Goal: Information Seeking & Learning: Learn about a topic

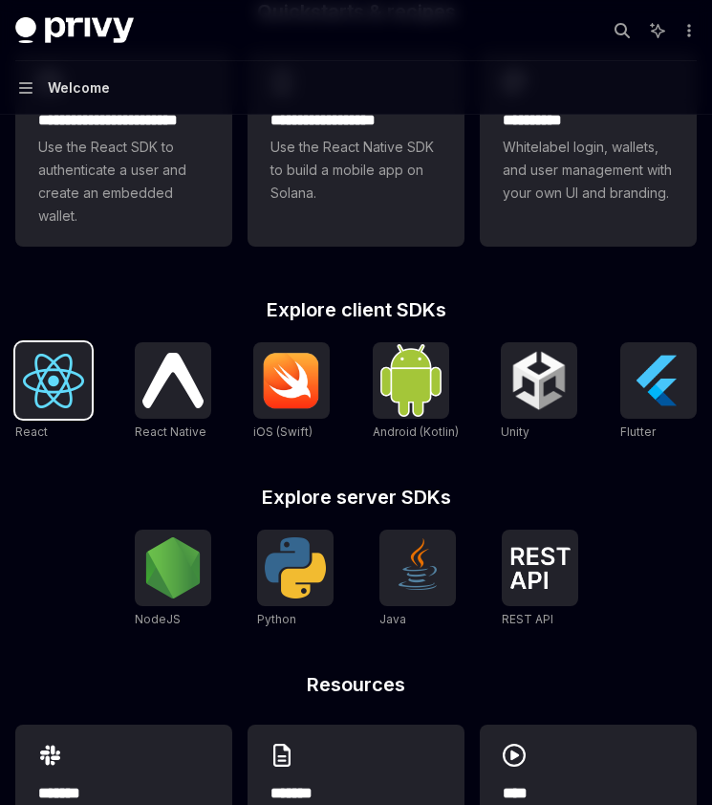
scroll to position [723, 0]
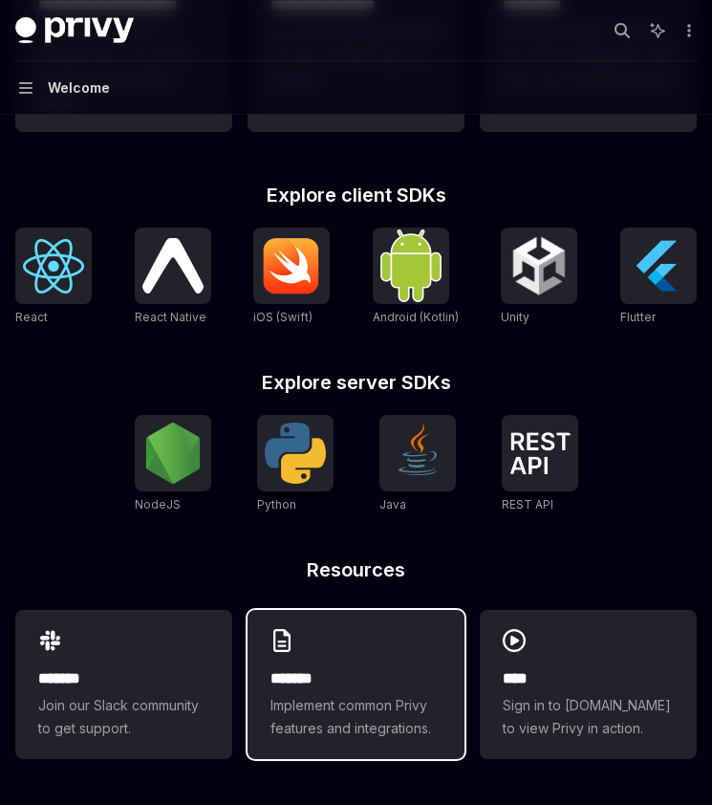
click at [352, 684] on h2 "*******" at bounding box center [356, 678] width 171 height 23
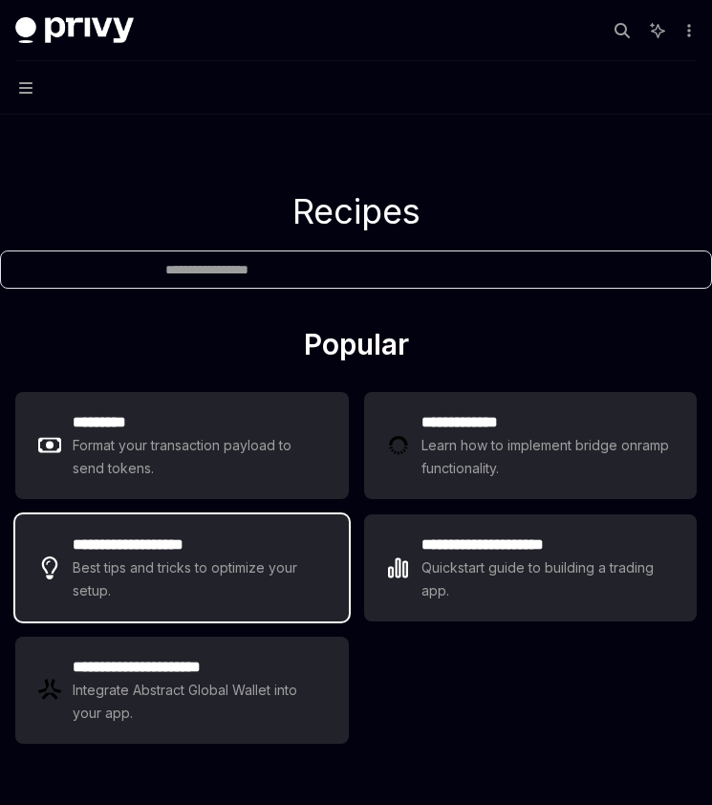
type textarea "*"
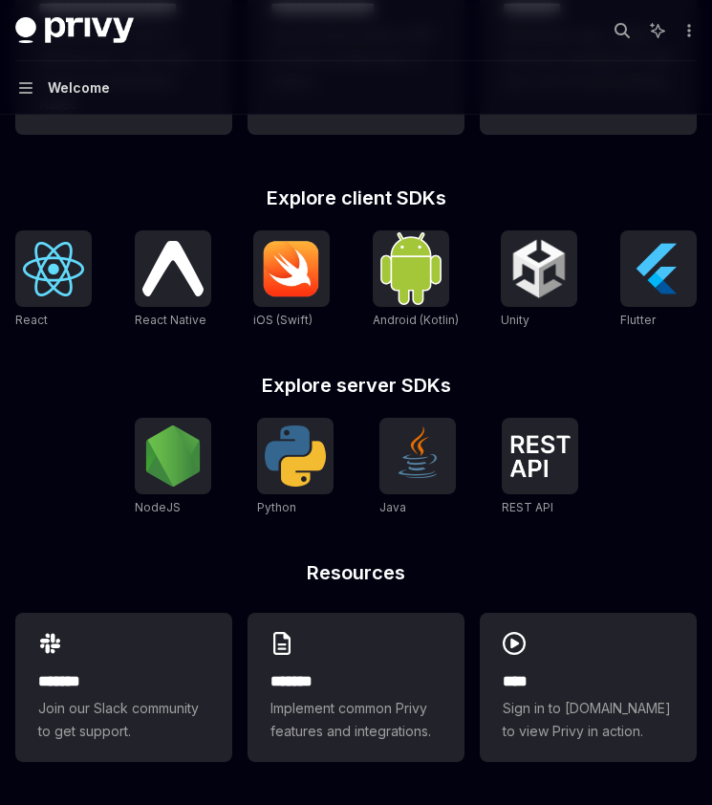
scroll to position [723, 0]
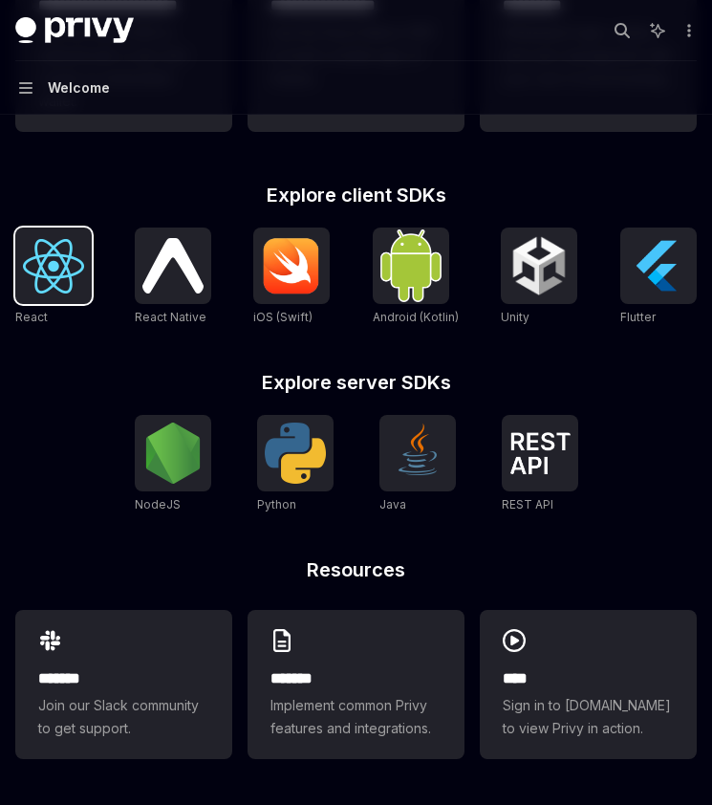
click at [41, 269] on img at bounding box center [53, 266] width 61 height 54
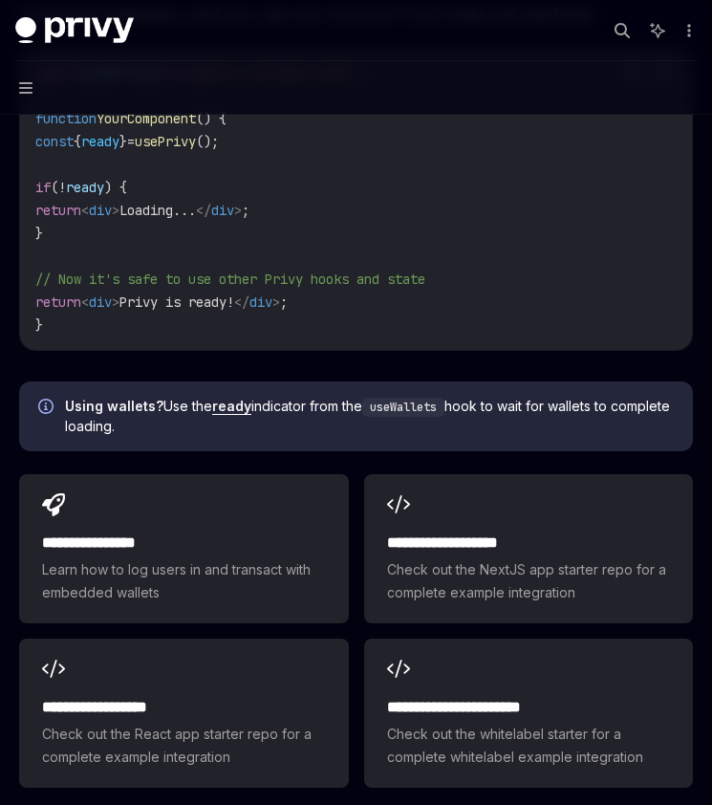
scroll to position [2492, 0]
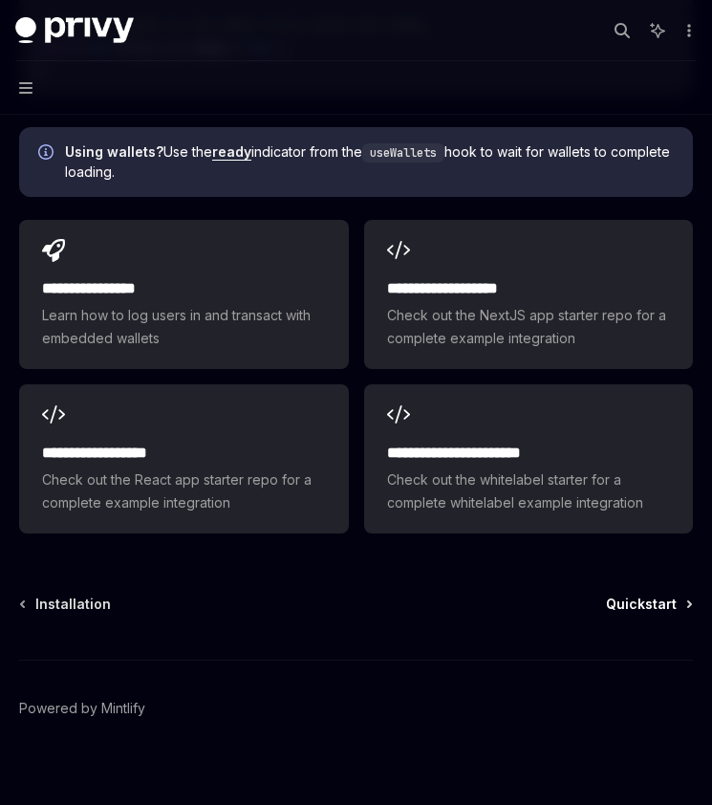
click at [640, 595] on span "Quickstart" at bounding box center [641, 604] width 71 height 19
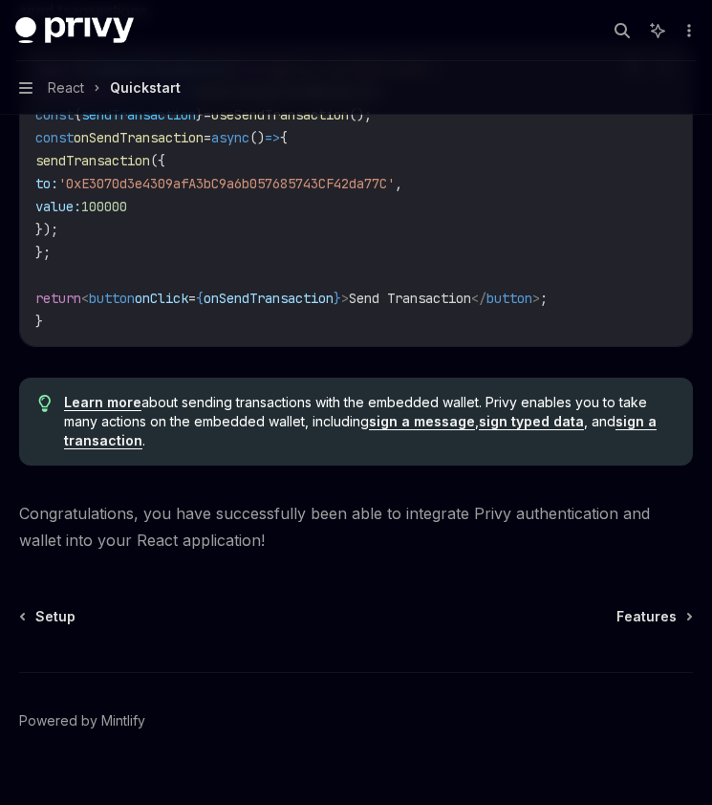
scroll to position [1976, 0]
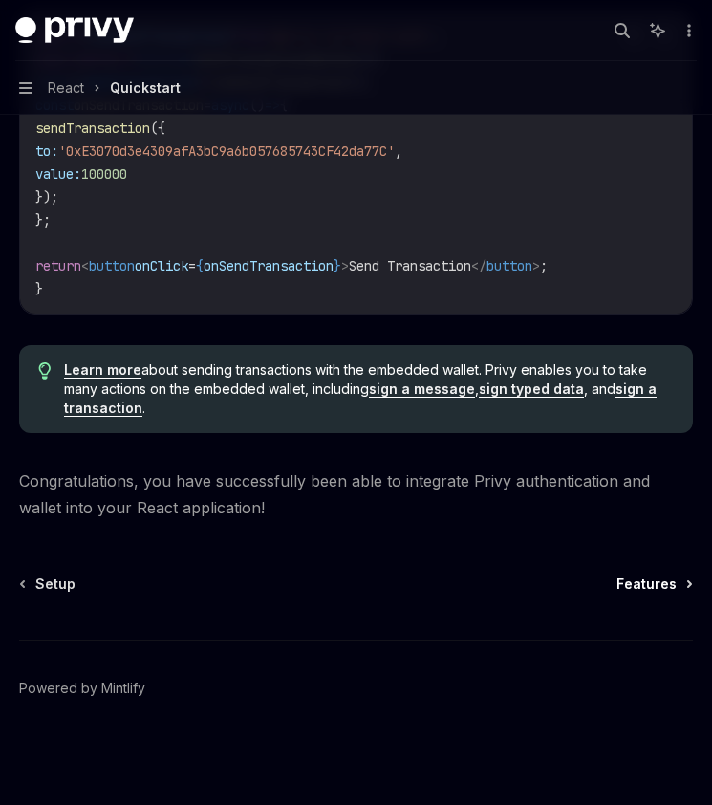
click at [662, 584] on span "Features" at bounding box center [647, 584] width 60 height 19
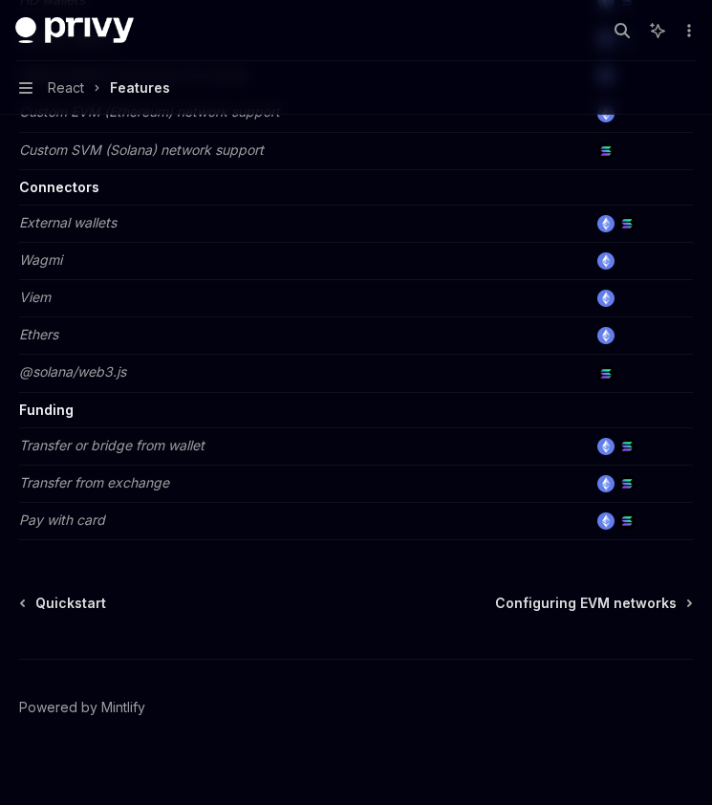
scroll to position [1237, 0]
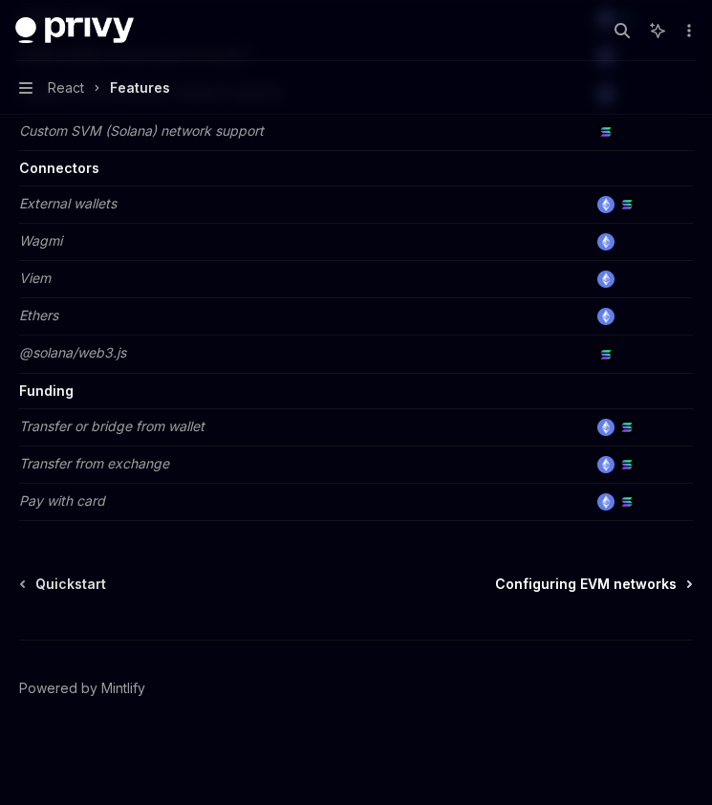
click at [613, 580] on span "Configuring EVM networks" at bounding box center [586, 584] width 182 height 19
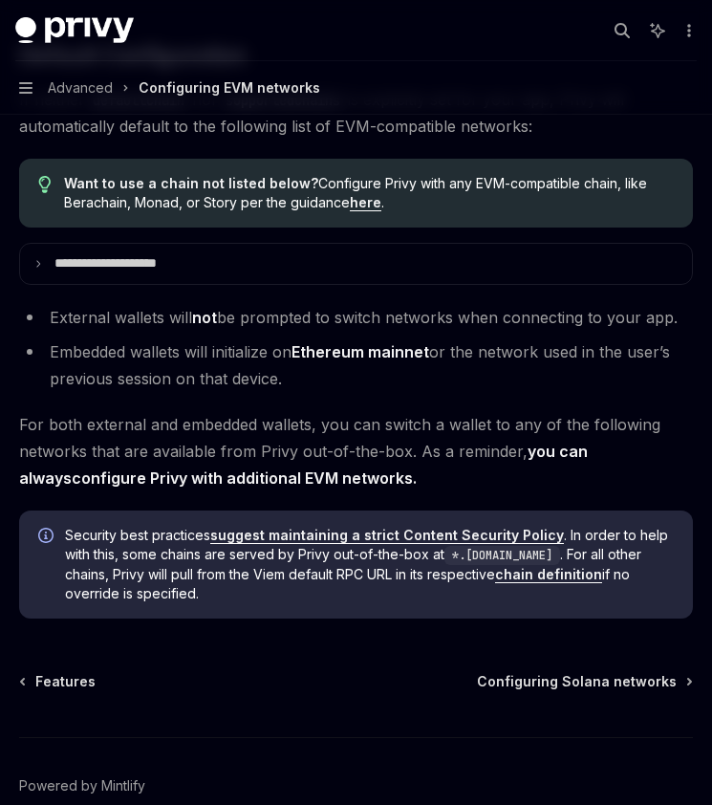
scroll to position [5020, 0]
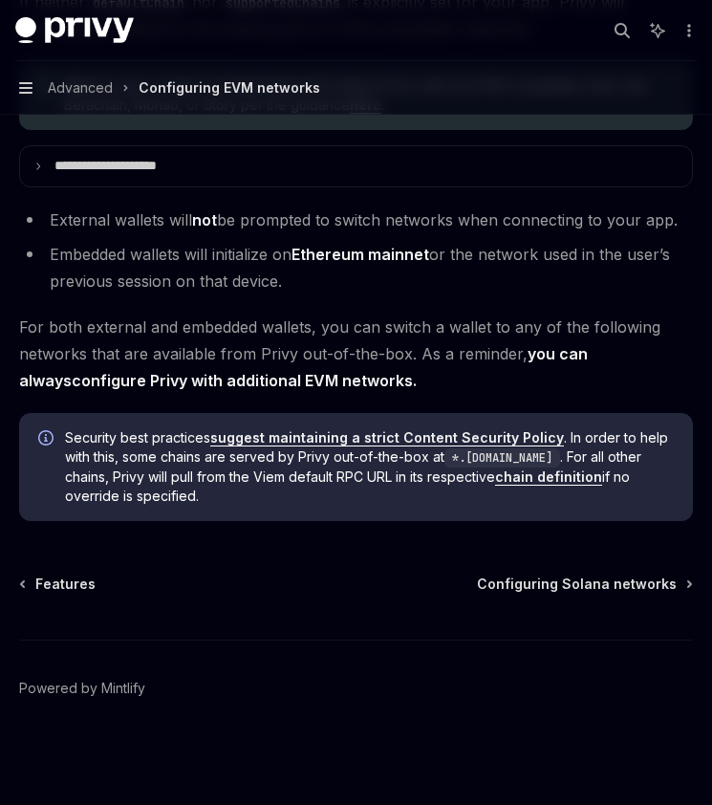
click at [22, 84] on icon "button" at bounding box center [25, 87] width 13 height 15
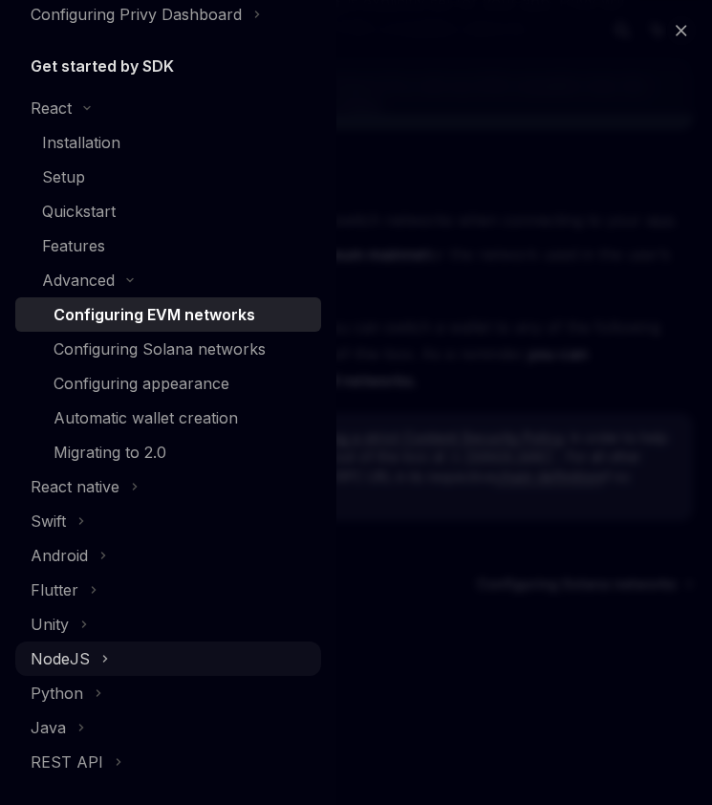
scroll to position [0, 0]
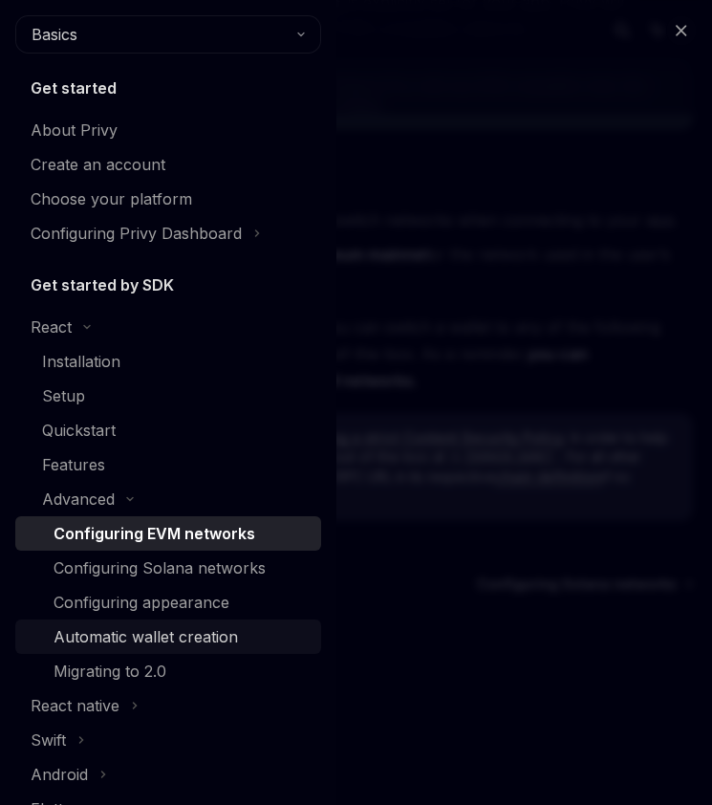
click at [132, 641] on div "Automatic wallet creation" at bounding box center [146, 636] width 185 height 23
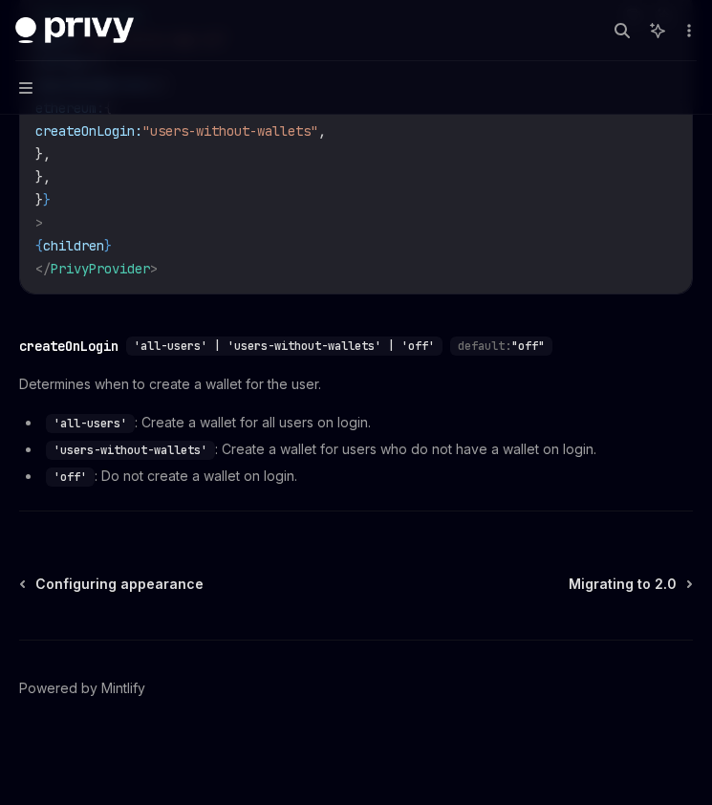
scroll to position [303, 0]
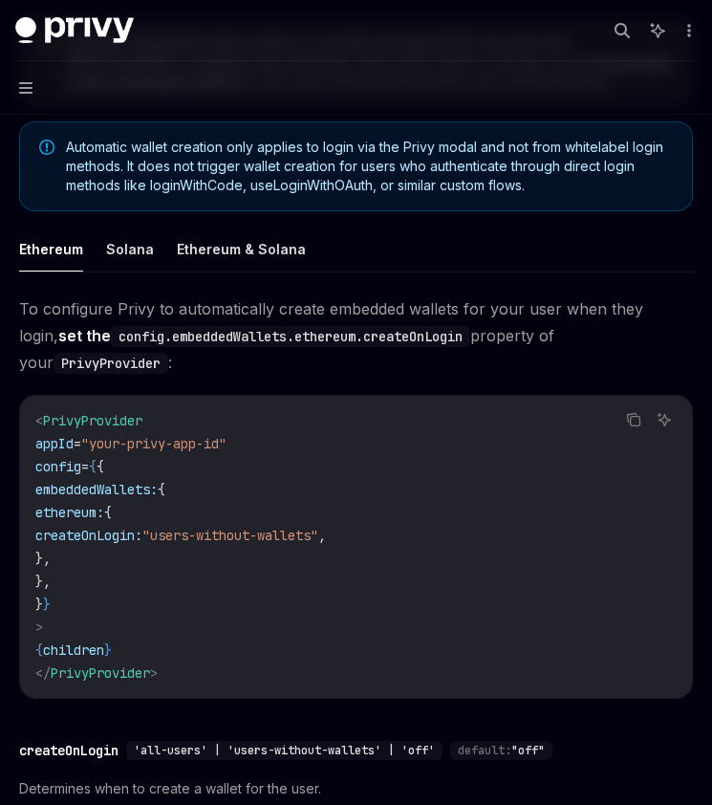
click at [50, 82] on button "Navigation" at bounding box center [356, 88] width 712 height 54
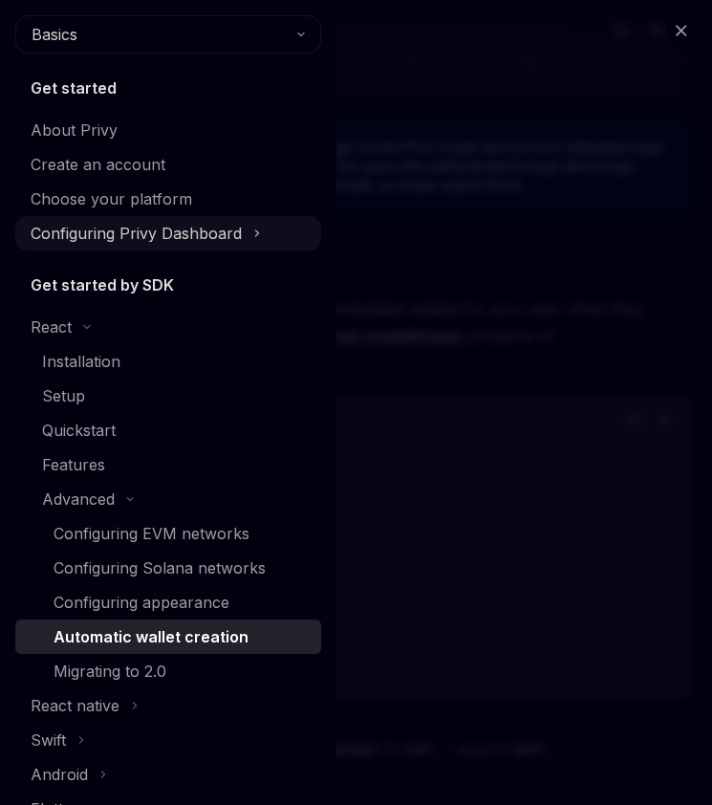
scroll to position [315, 0]
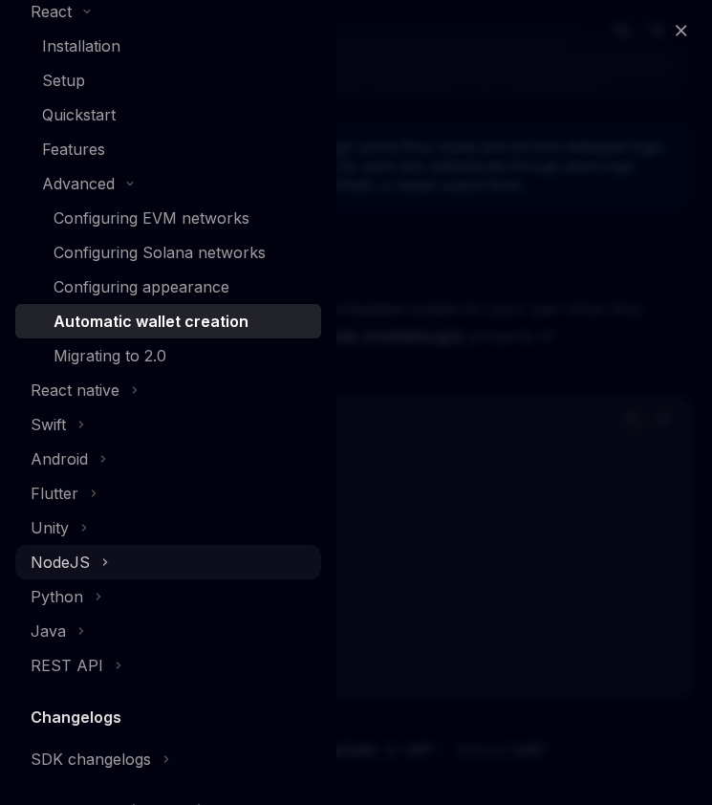
click at [104, 553] on icon at bounding box center [105, 562] width 8 height 23
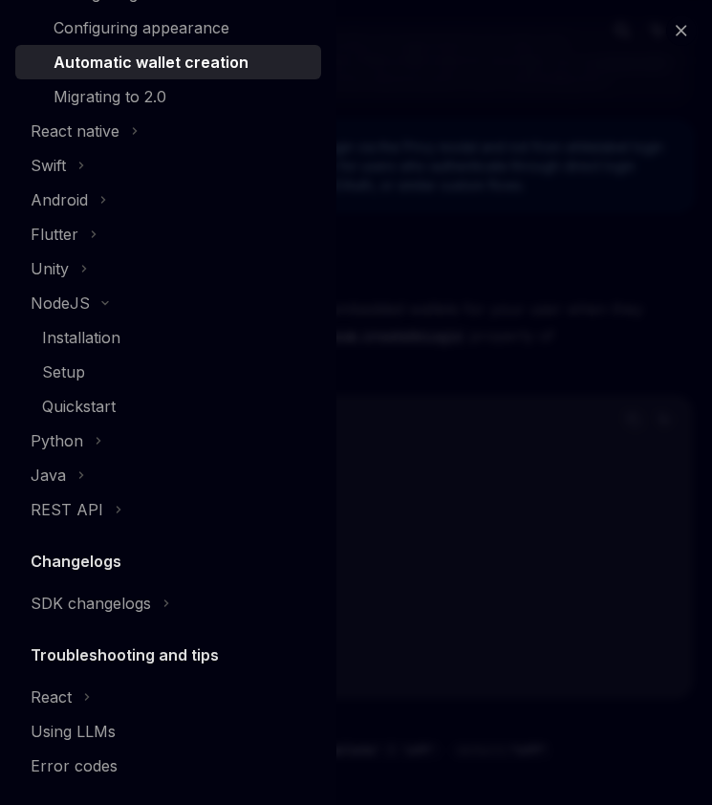
scroll to position [598, 0]
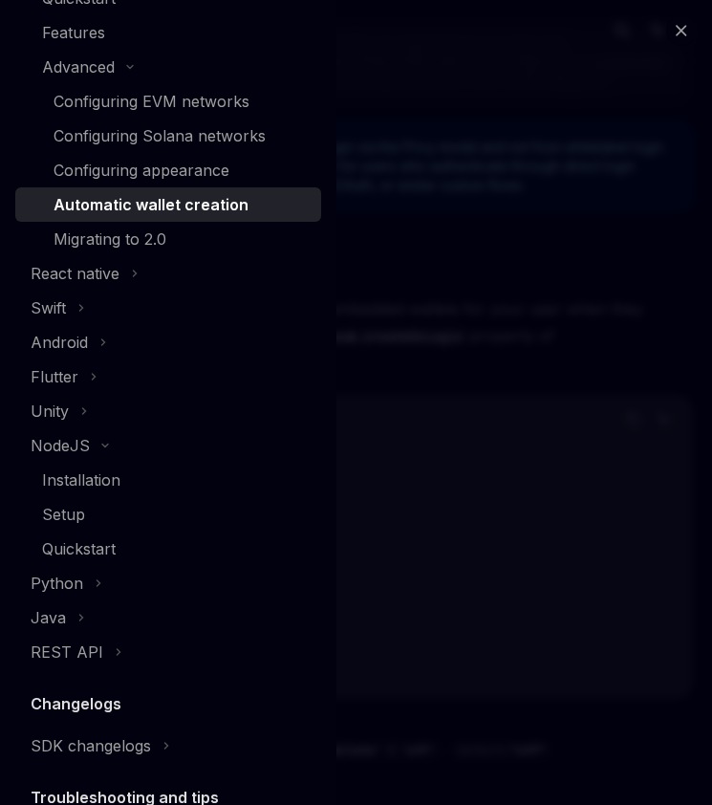
scroll to position [0, 0]
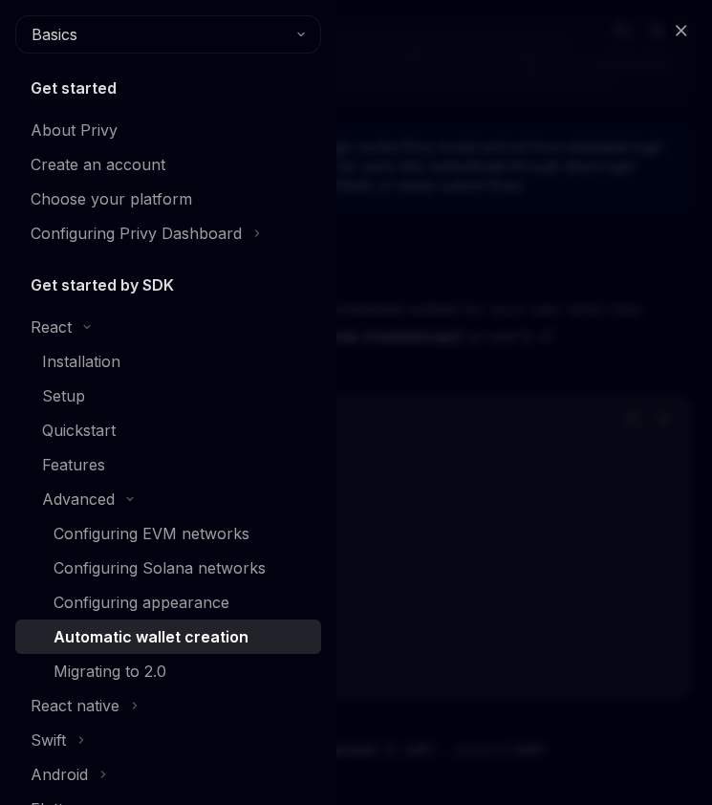
click at [441, 354] on div "Close navigation Basics Get started About Privy Create an account Choose your p…" at bounding box center [356, 402] width 712 height 805
type textarea "*"
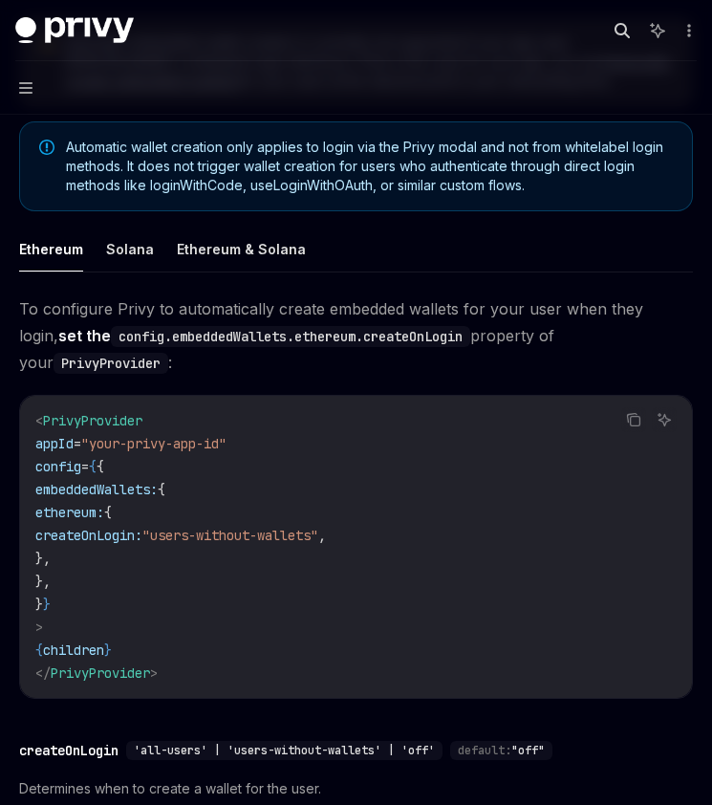
click at [628, 33] on icon "button" at bounding box center [622, 30] width 15 height 15
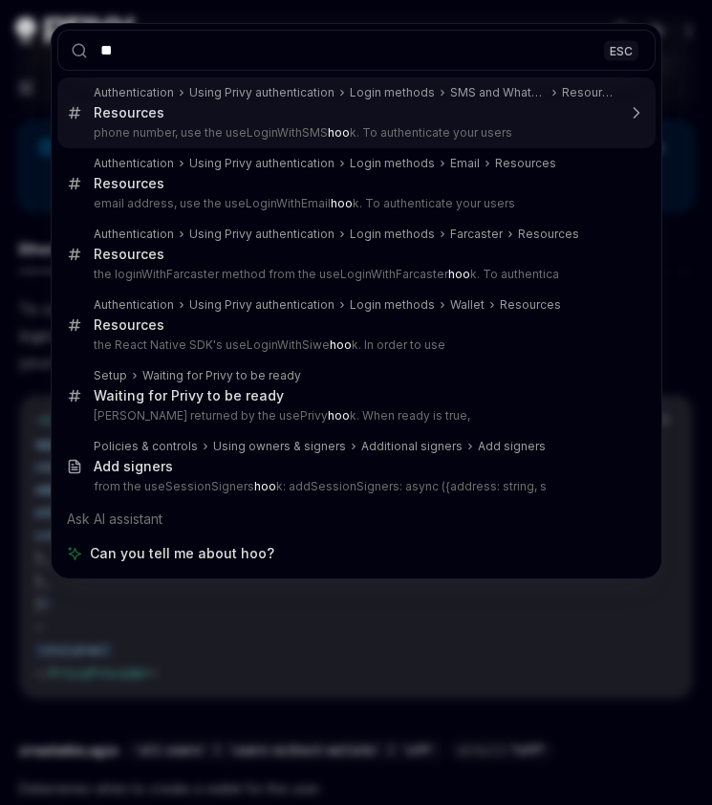
type input "*"
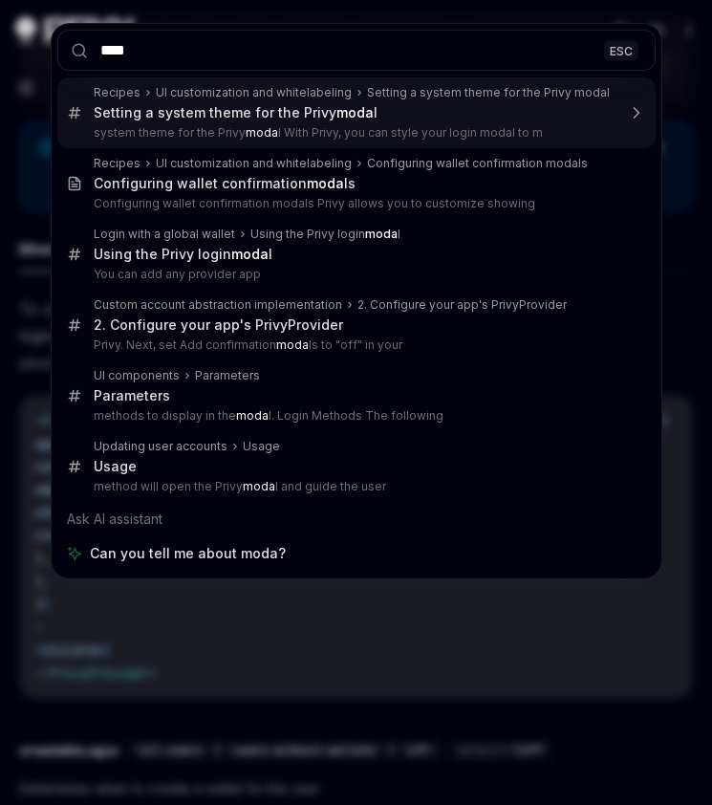
type input "*****"
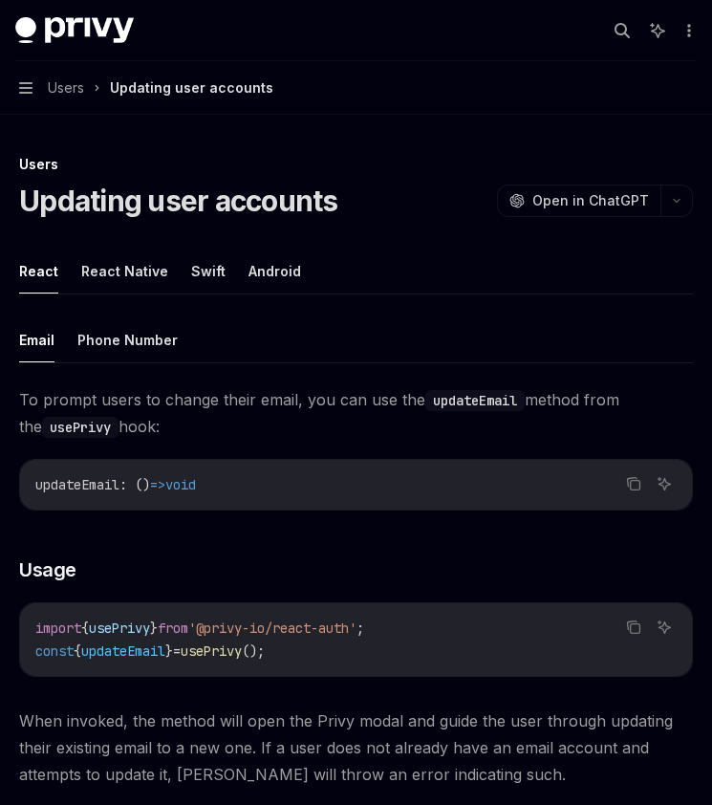
click at [23, 77] on button "Navigation Users Updating user accounts" at bounding box center [356, 88] width 712 height 54
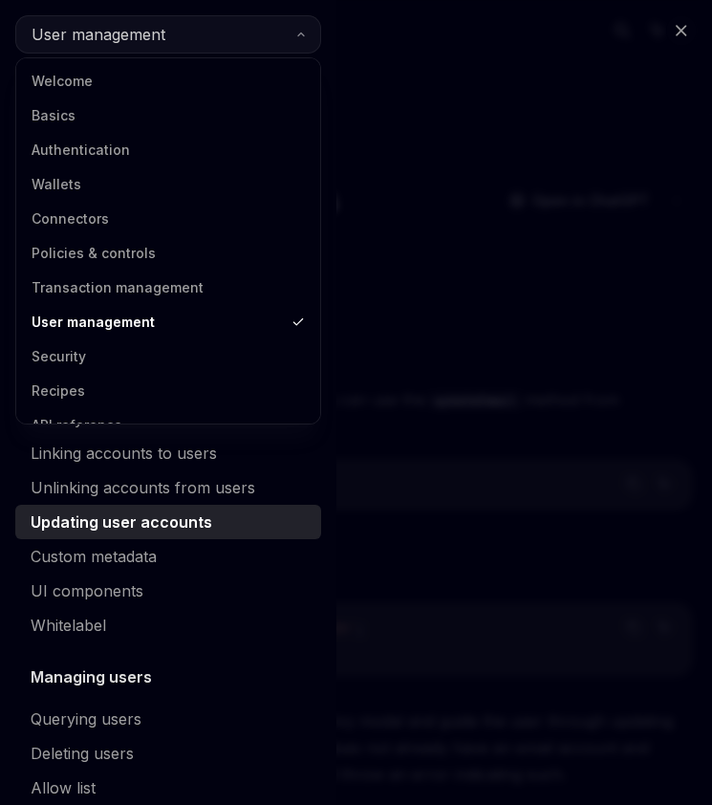
click at [179, 42] on button "User management" at bounding box center [168, 34] width 306 height 38
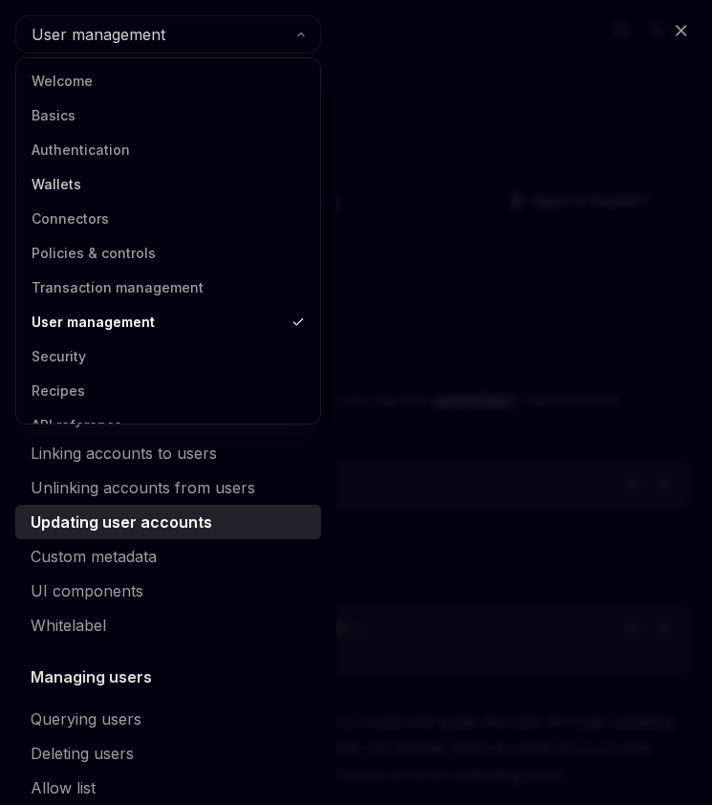
click at [71, 191] on link "Wallets" at bounding box center [168, 184] width 293 height 34
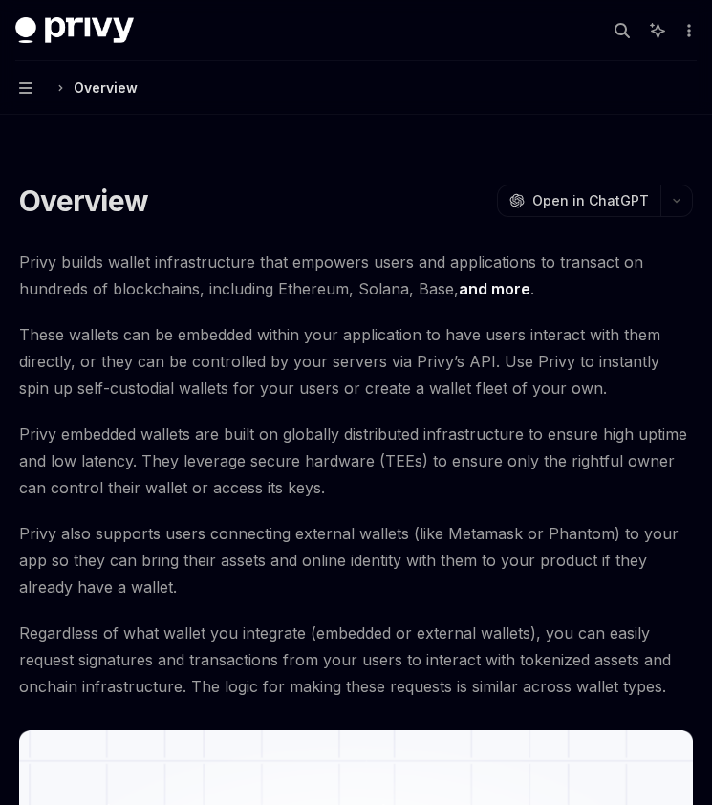
click at [35, 86] on button "Navigation Overview" at bounding box center [356, 88] width 712 height 54
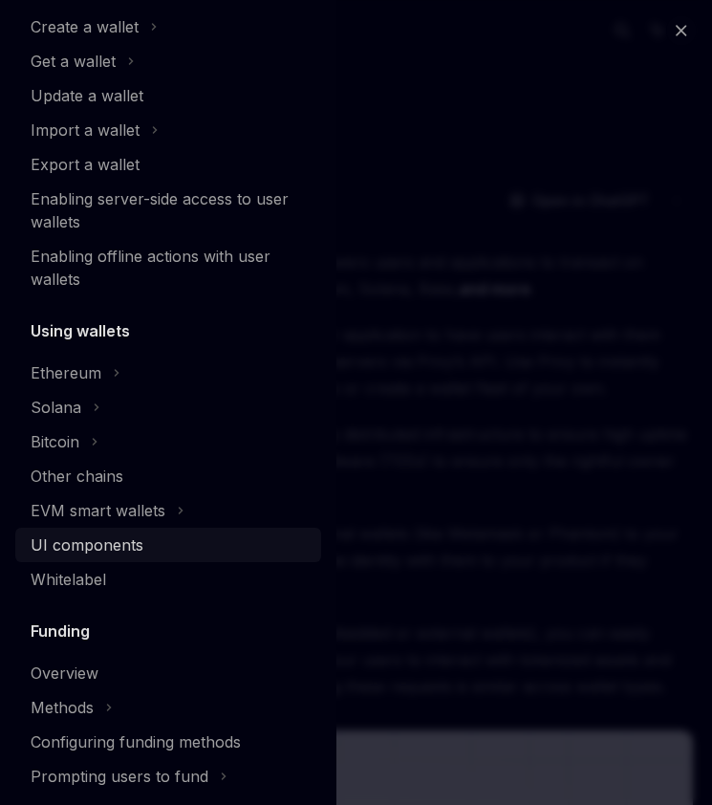
scroll to position [255, 0]
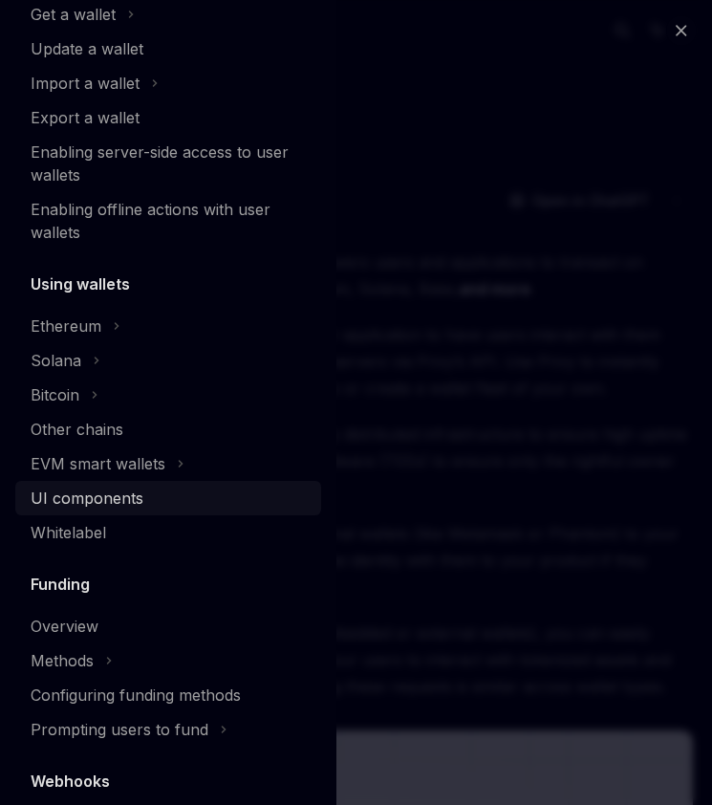
click at [105, 498] on div "UI components" at bounding box center [87, 498] width 113 height 23
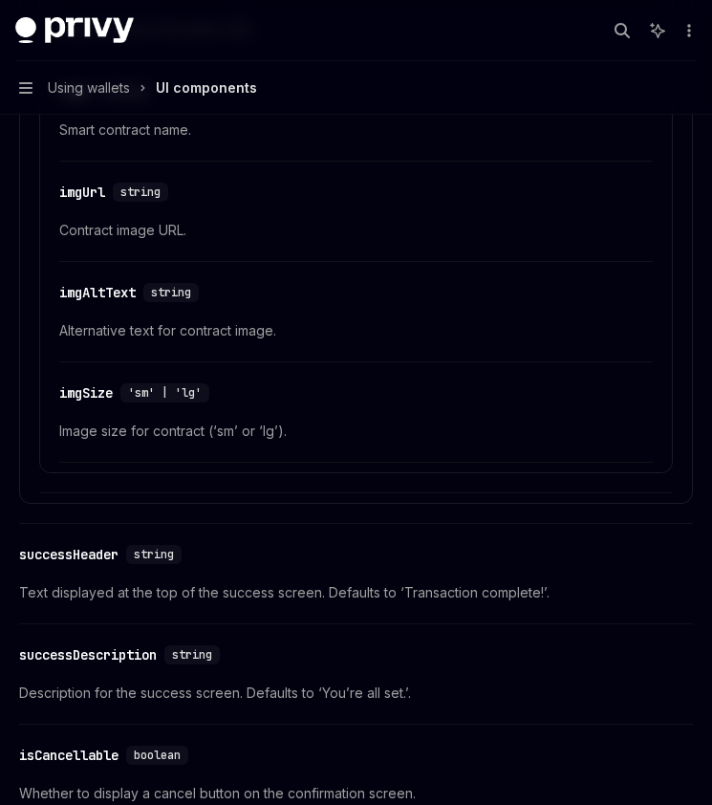
scroll to position [3495, 0]
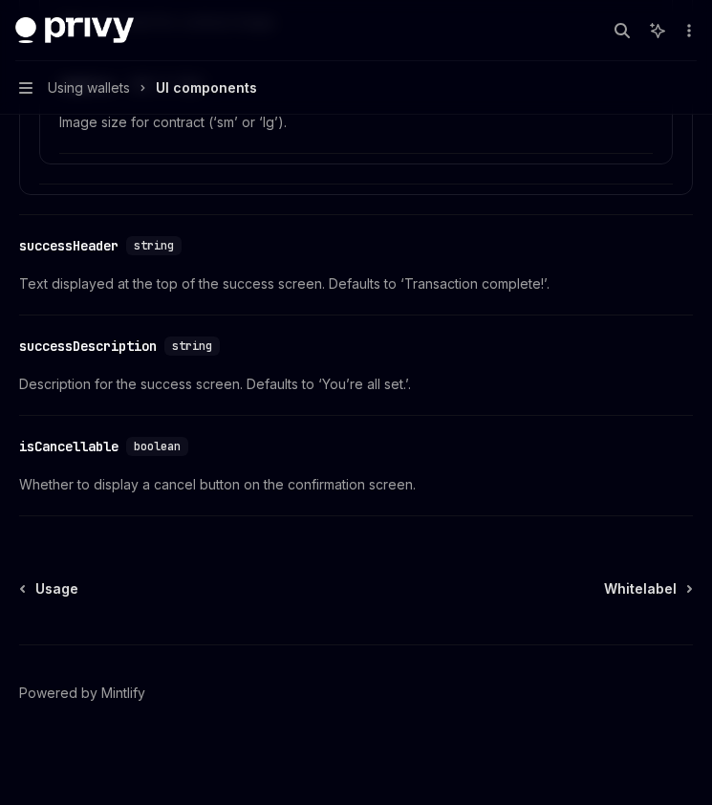
click at [21, 74] on button "Navigation Using wallets UI components" at bounding box center [356, 88] width 712 height 54
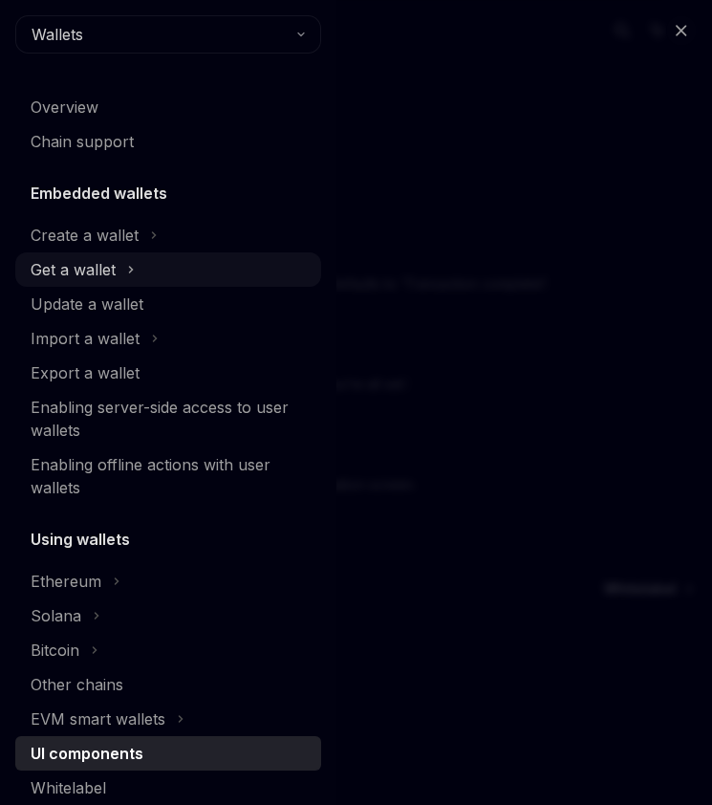
click at [130, 266] on icon at bounding box center [131, 269] width 8 height 23
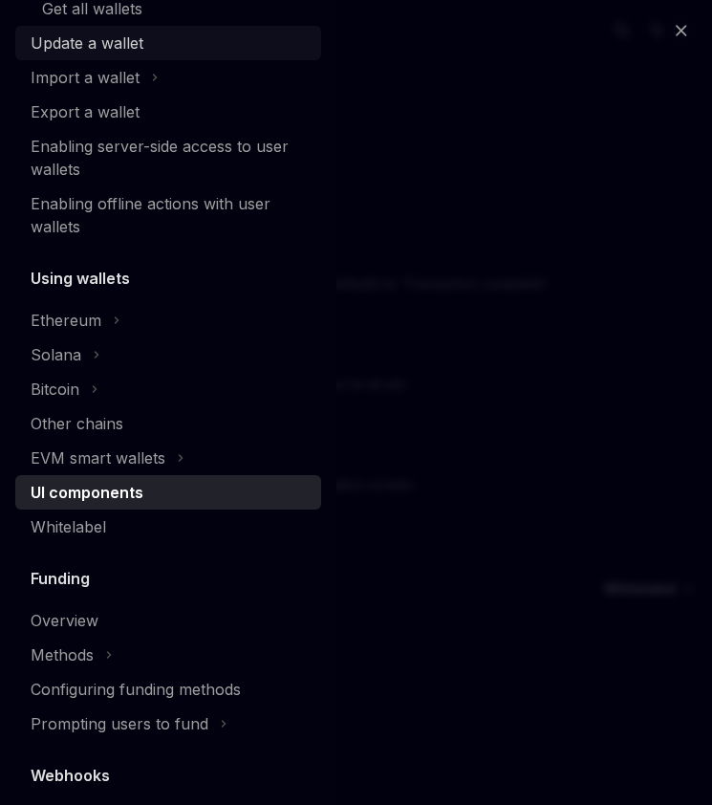
scroll to position [363, 0]
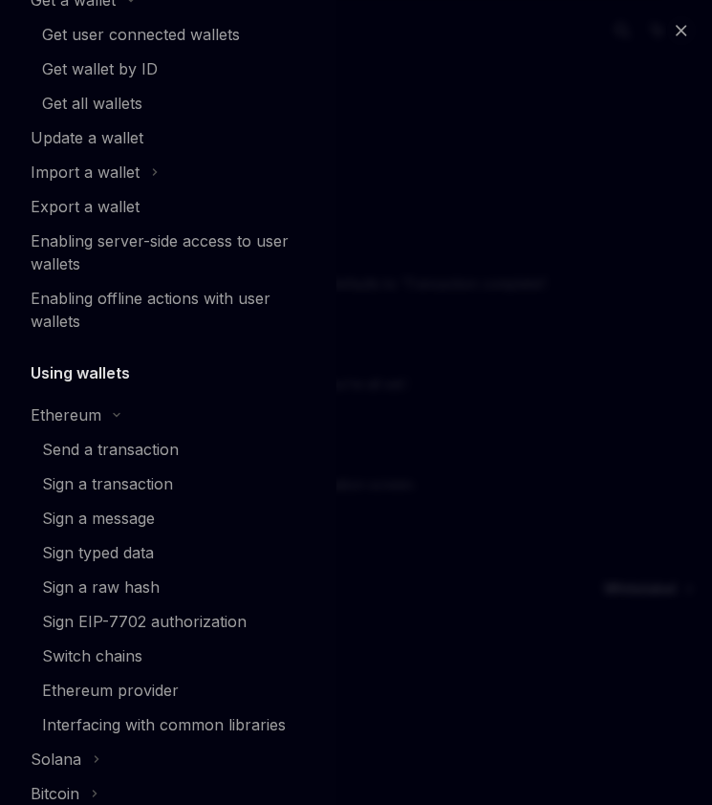
scroll to position [0, 0]
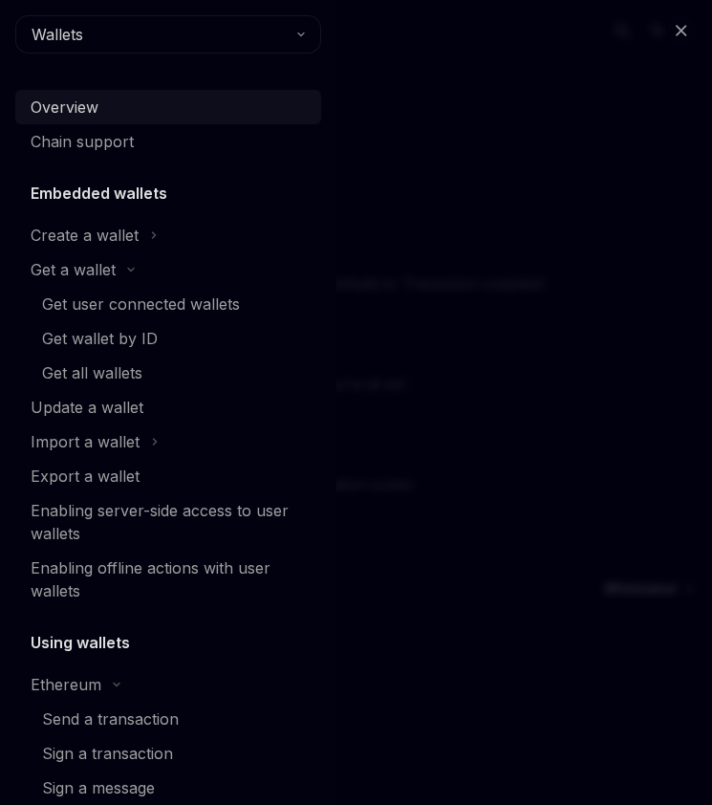
click at [72, 100] on div "Overview" at bounding box center [65, 107] width 68 height 23
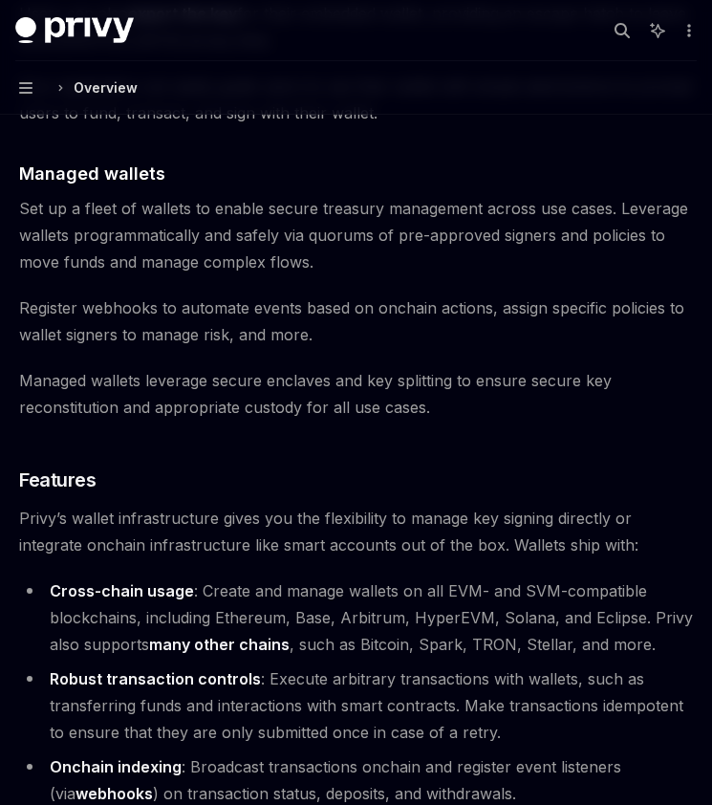
scroll to position [2065, 0]
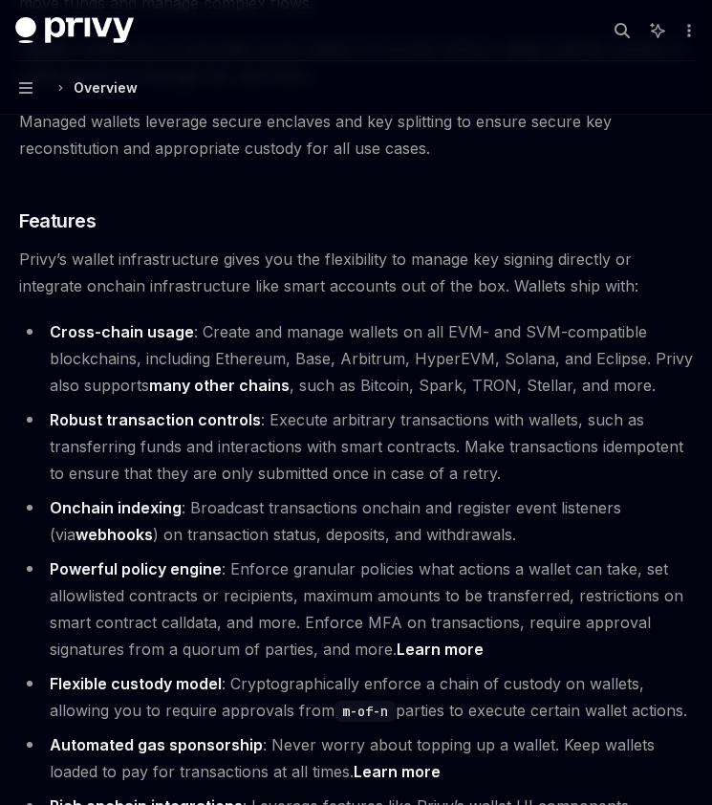
click at [91, 81] on div "Overview" at bounding box center [106, 87] width 64 height 23
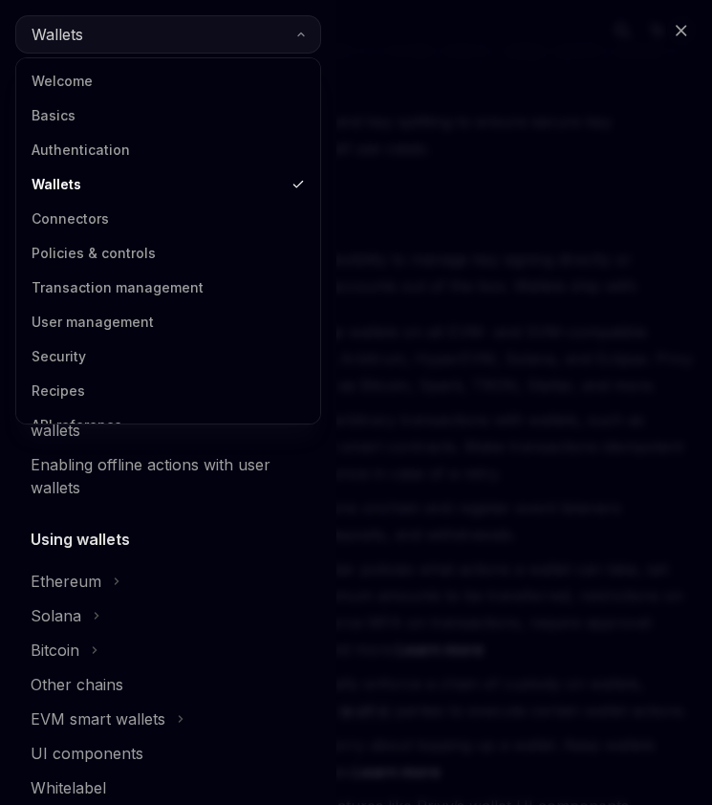
click at [109, 16] on button "Wallets" at bounding box center [168, 34] width 306 height 38
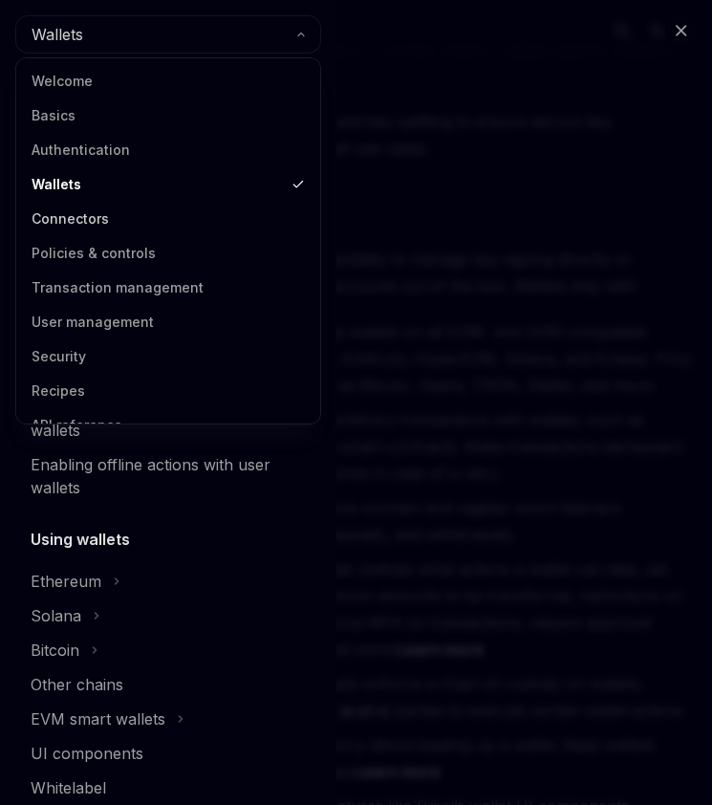
scroll to position [25, 0]
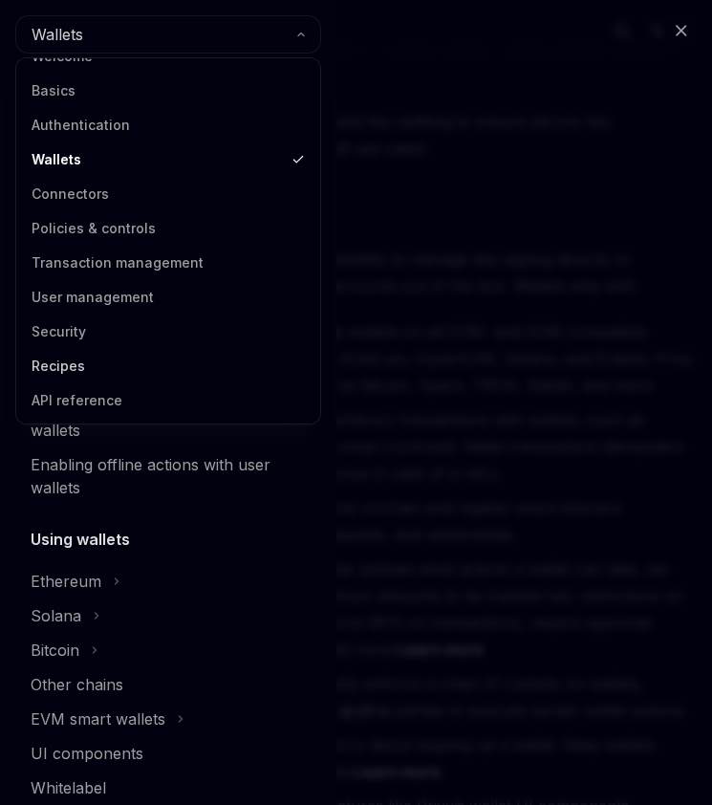
click at [56, 367] on link "Recipes" at bounding box center [168, 366] width 293 height 34
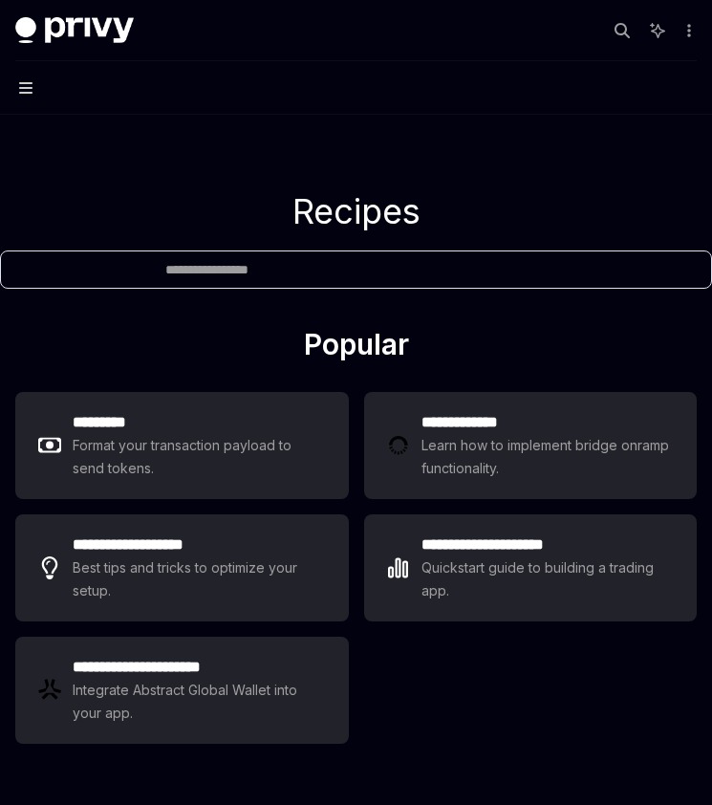
click at [19, 93] on icon "button" at bounding box center [25, 87] width 13 height 11
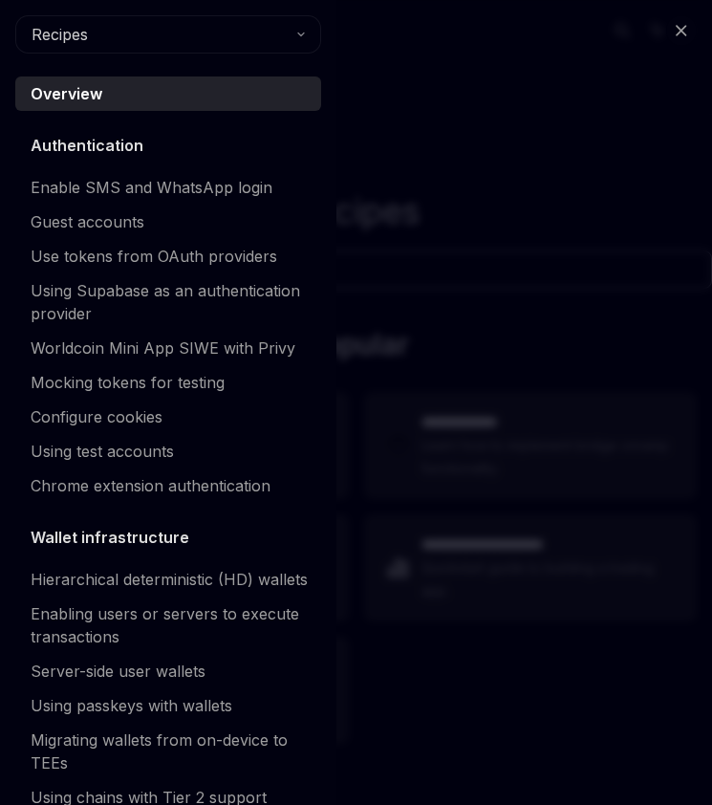
click at [120, 94] on div "Overview" at bounding box center [170, 93] width 279 height 23
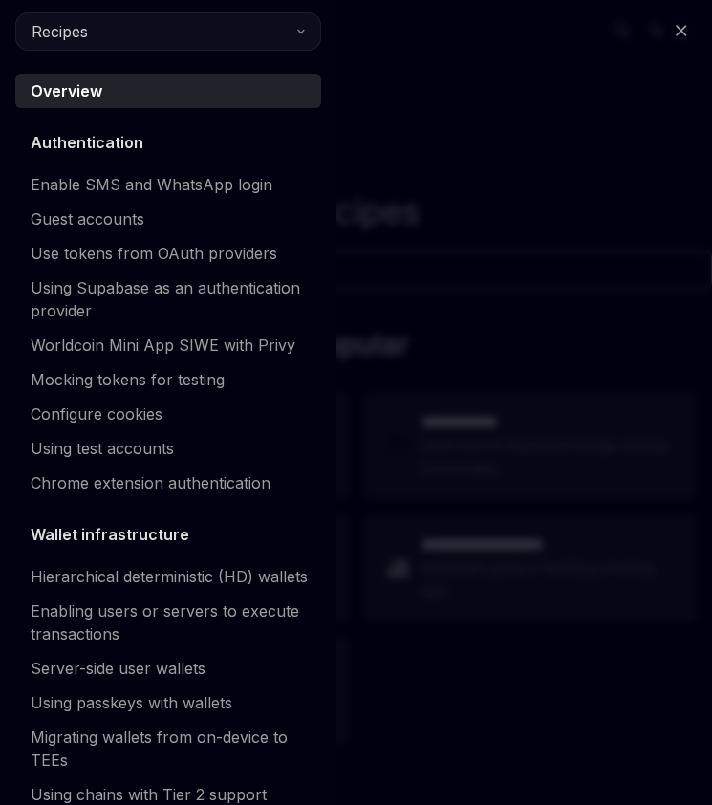
click at [178, 24] on button "Recipes" at bounding box center [168, 31] width 306 height 38
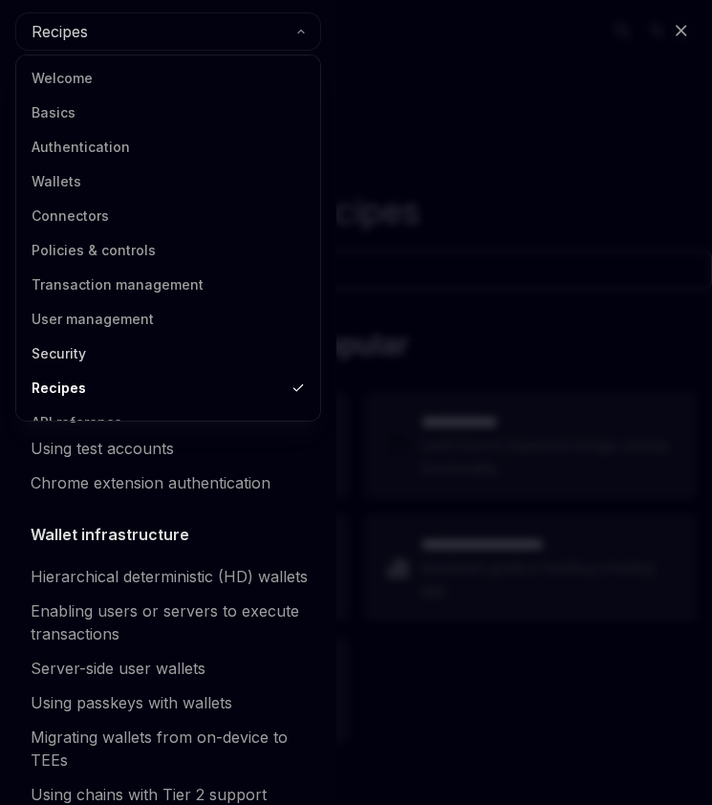
scroll to position [25, 0]
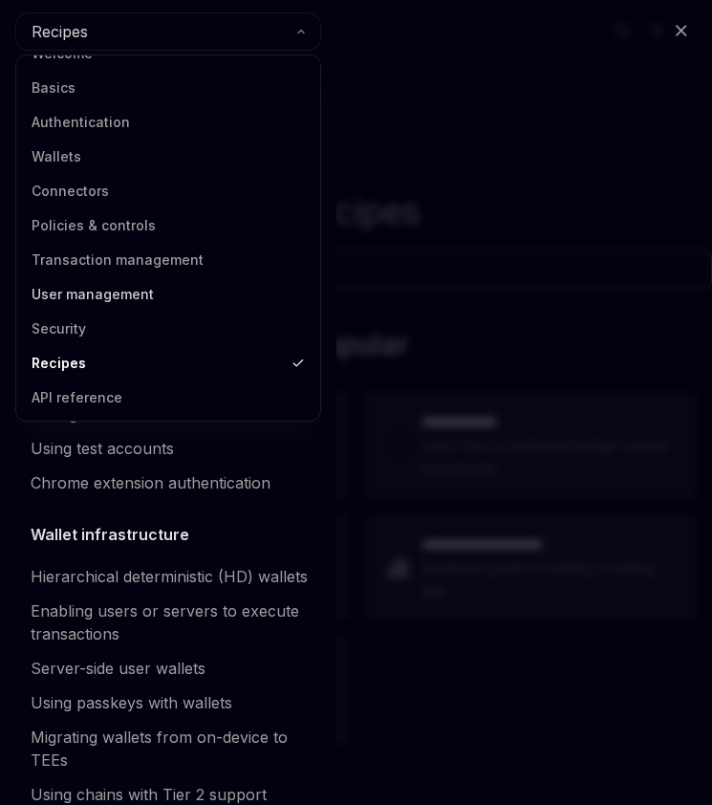
click at [99, 294] on link "User management" at bounding box center [168, 294] width 293 height 34
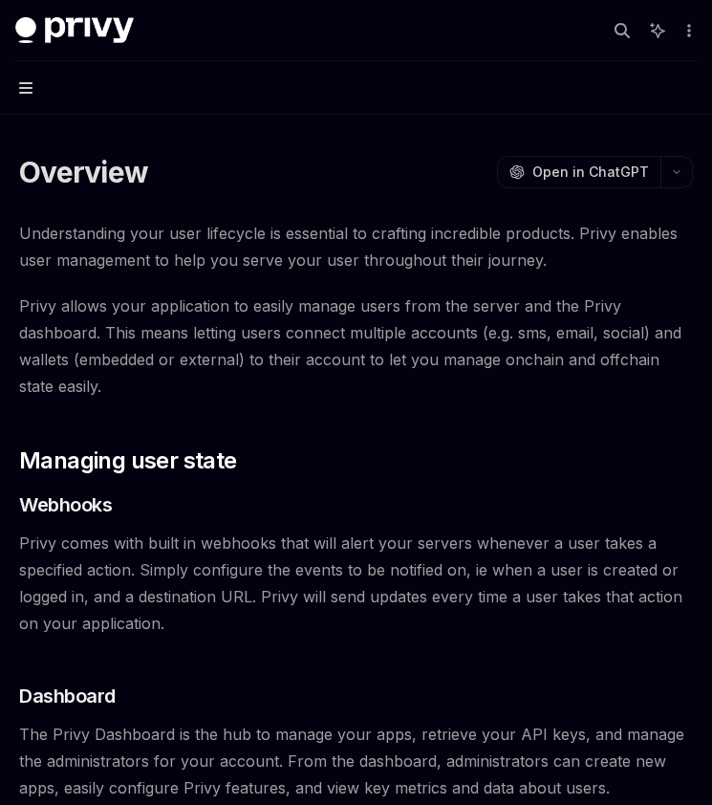
click at [20, 81] on icon "button" at bounding box center [25, 87] width 13 height 15
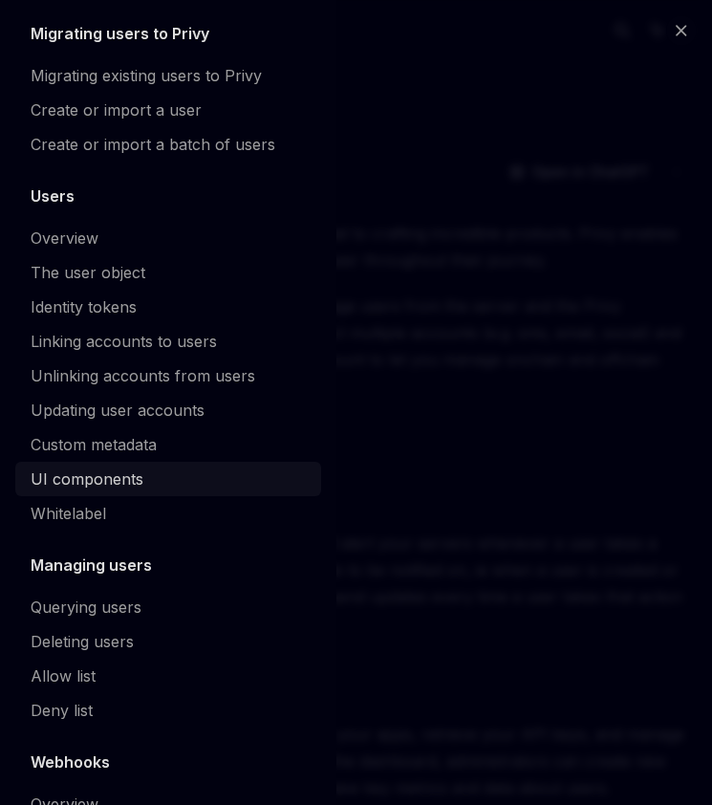
scroll to position [108, 0]
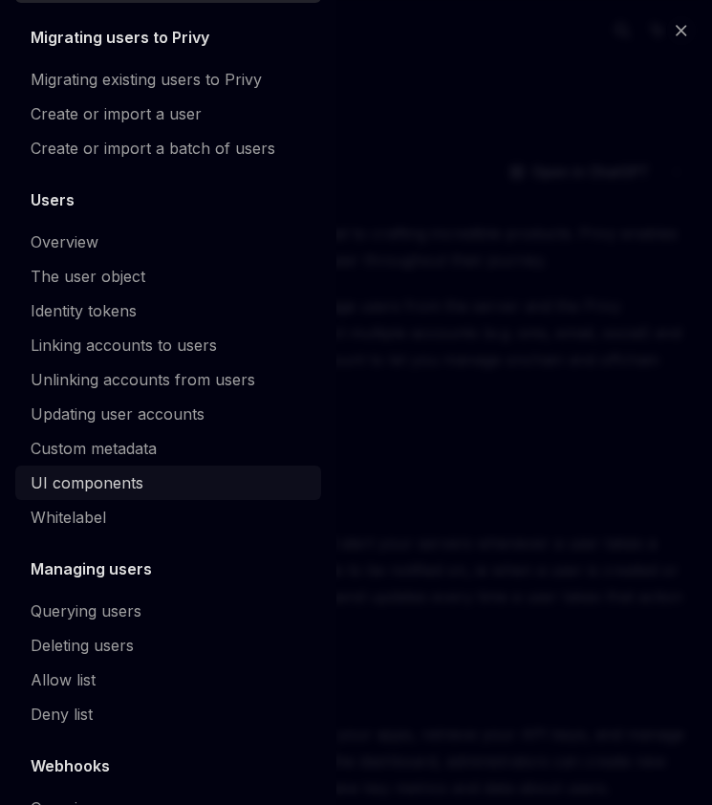
click at [98, 480] on div "UI components" at bounding box center [87, 482] width 113 height 23
type textarea "*"
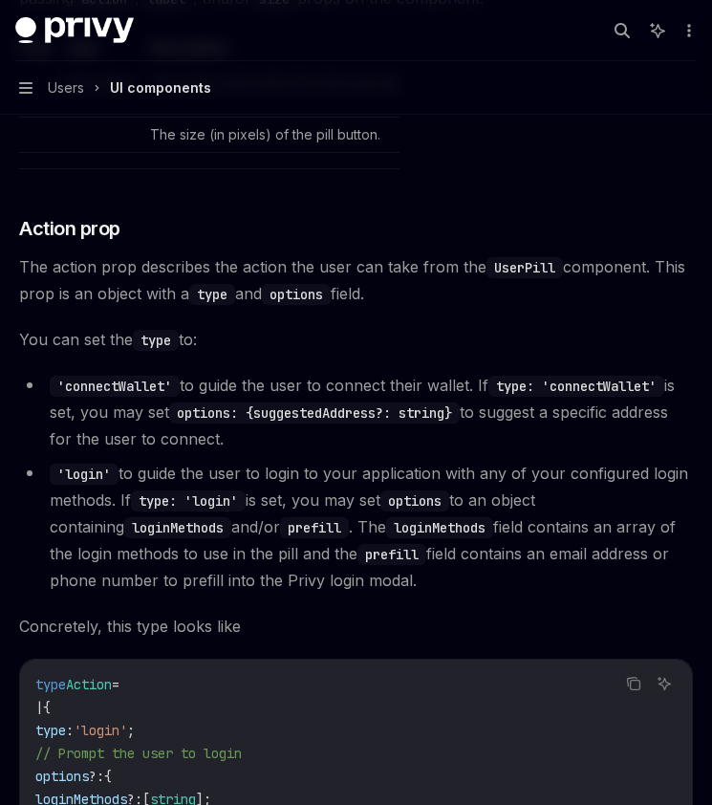
scroll to position [2969, 0]
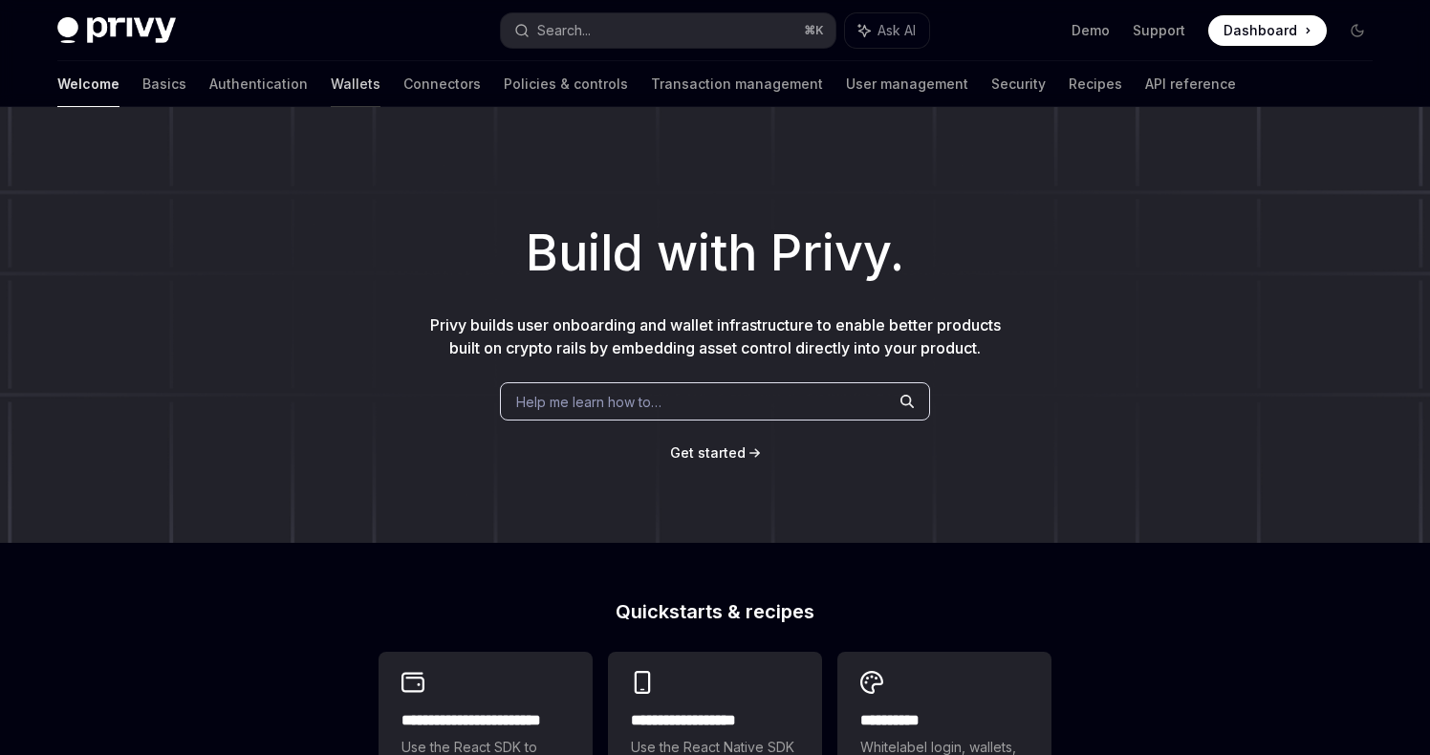
click at [331, 81] on link "Wallets" at bounding box center [356, 84] width 50 height 46
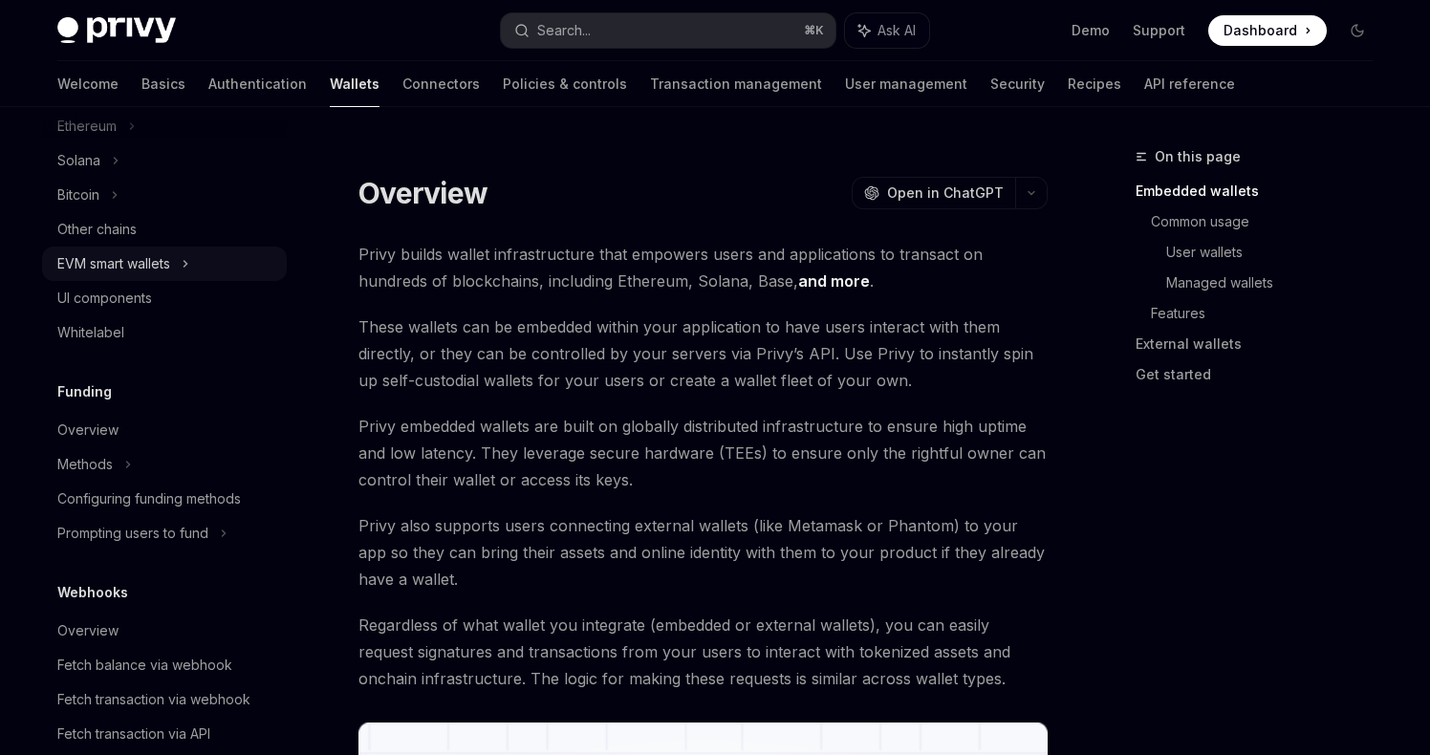
scroll to position [523, 0]
click at [104, 285] on div "UI components" at bounding box center [104, 295] width 95 height 23
type textarea "*"
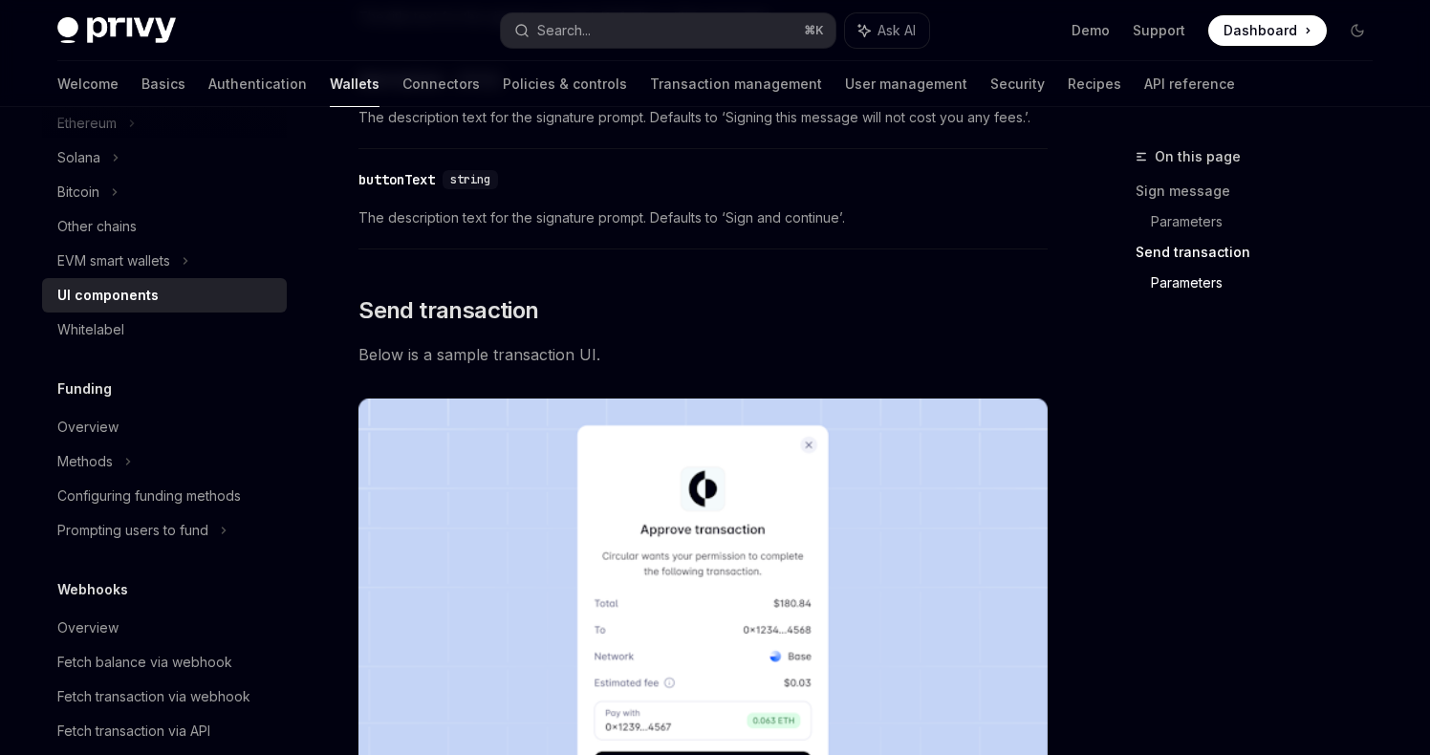
scroll to position [3188, 0]
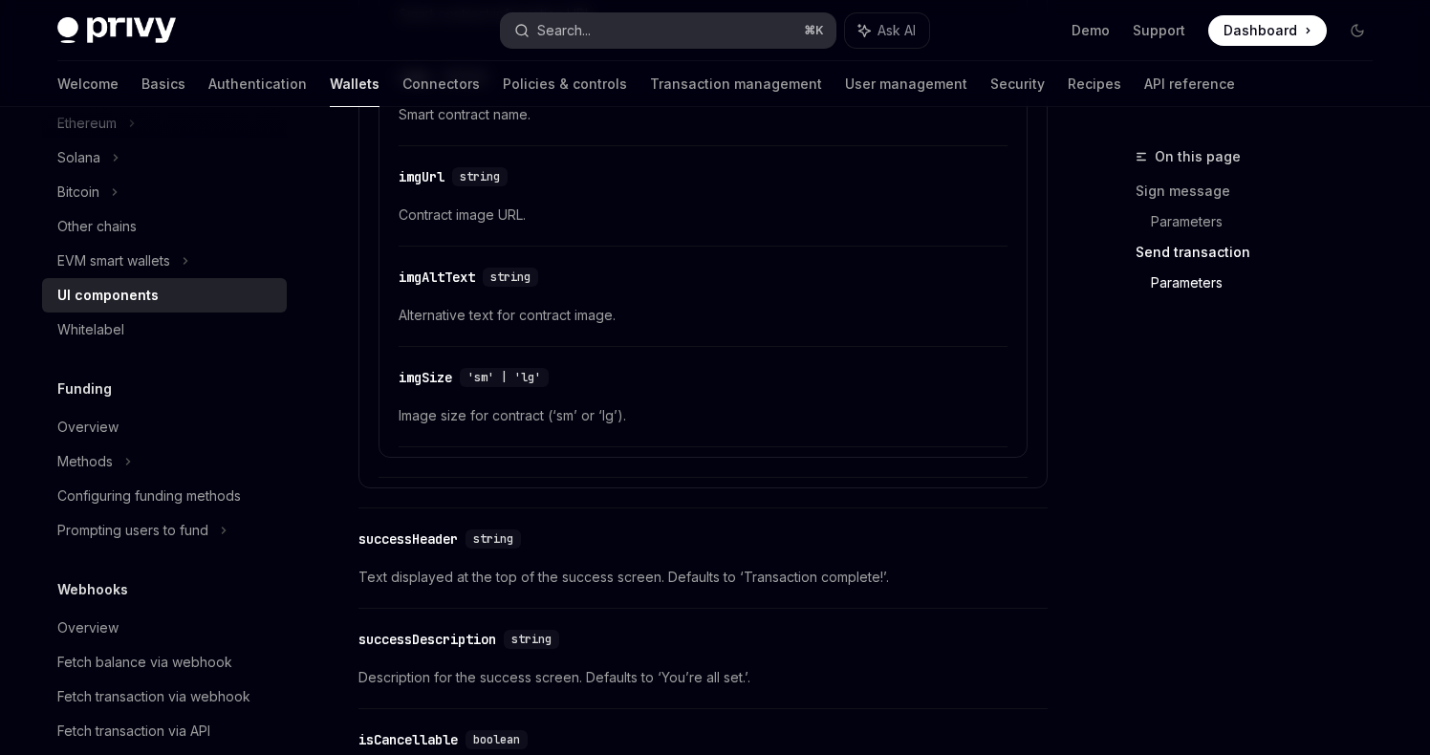
click at [642, 24] on button "Search... ⌘ K" at bounding box center [668, 30] width 335 height 34
click at [642, 24] on div "Recent searches Recipes Dashboard Configure allowed URLs Configure allowed URLs…" at bounding box center [715, 377] width 1430 height 755
click at [642, 24] on button "Search... ⌘ K" at bounding box center [668, 30] width 335 height 34
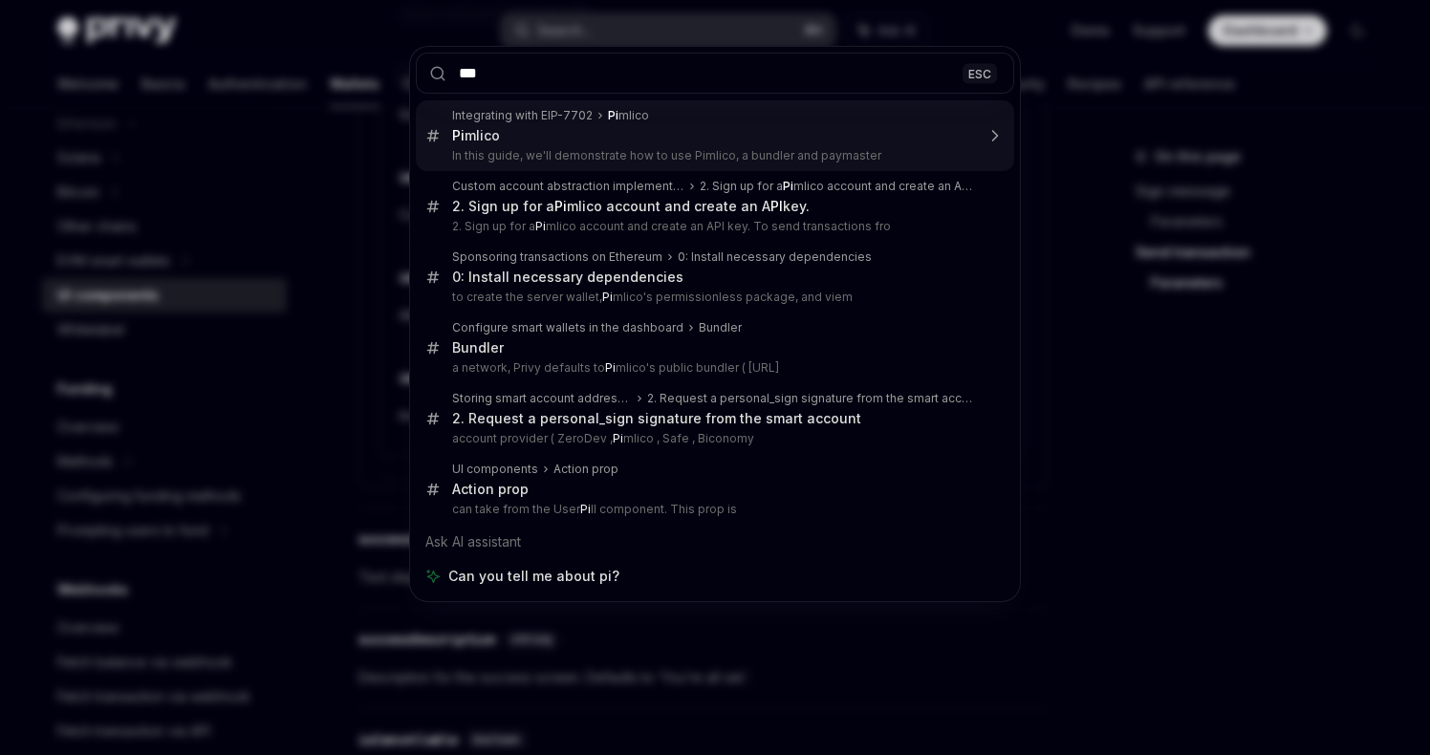
type input "****"
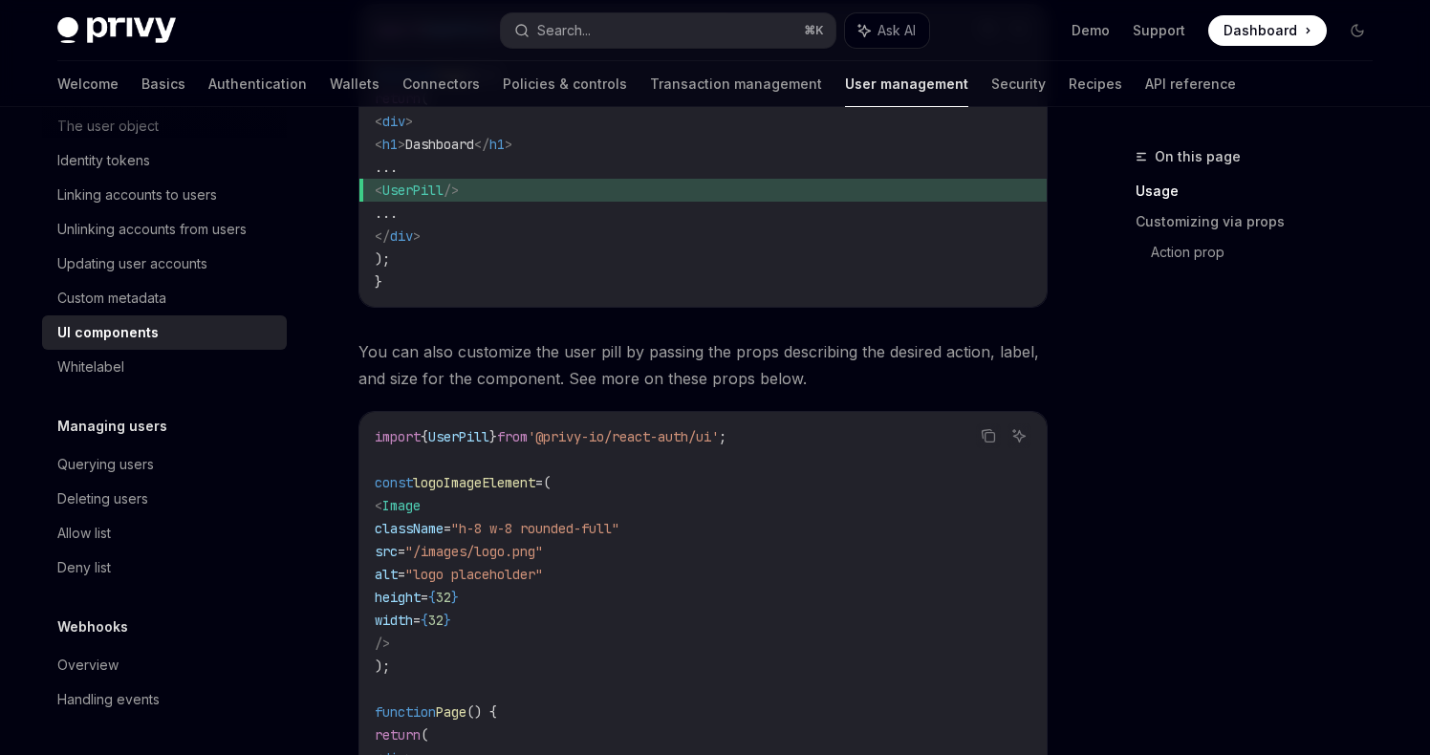
scroll to position [1692, 0]
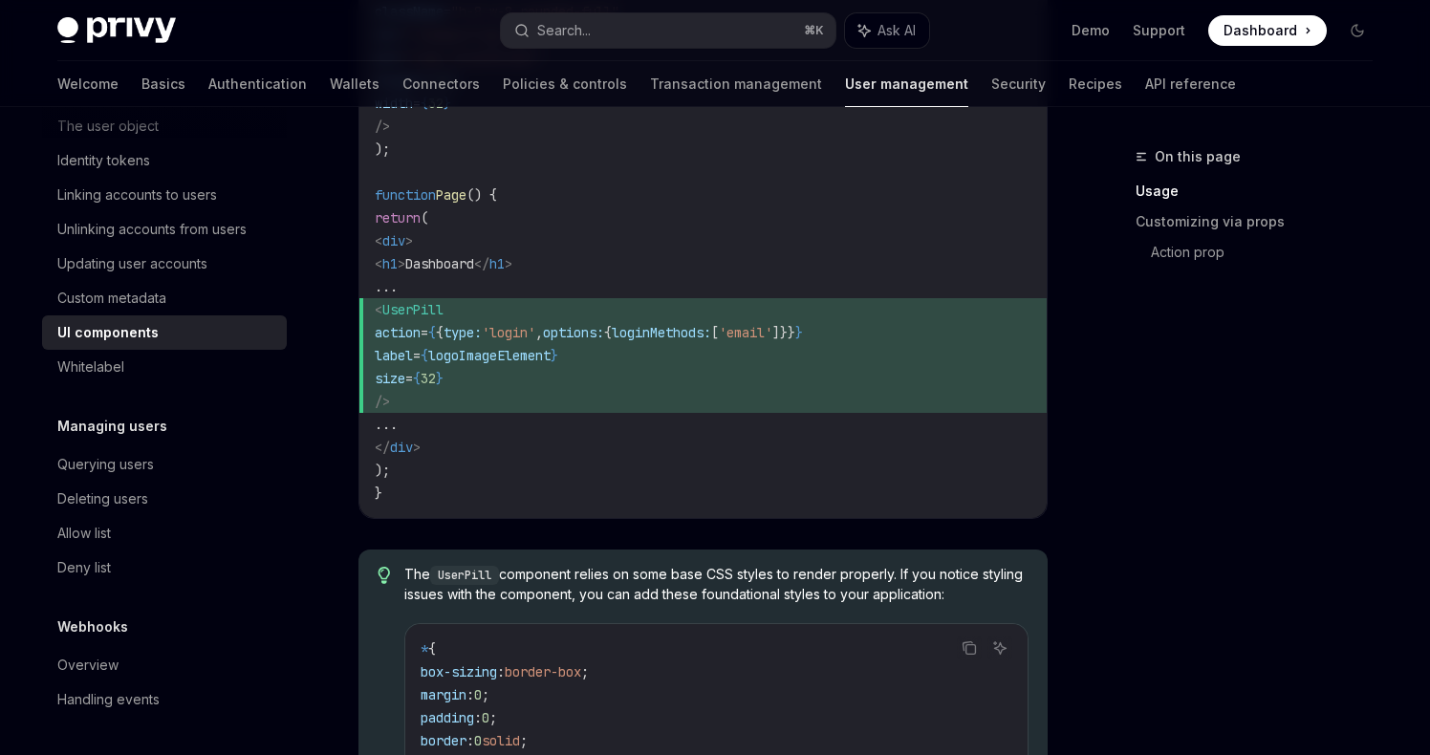
click at [535, 330] on span "'login'" at bounding box center [509, 332] width 54 height 17
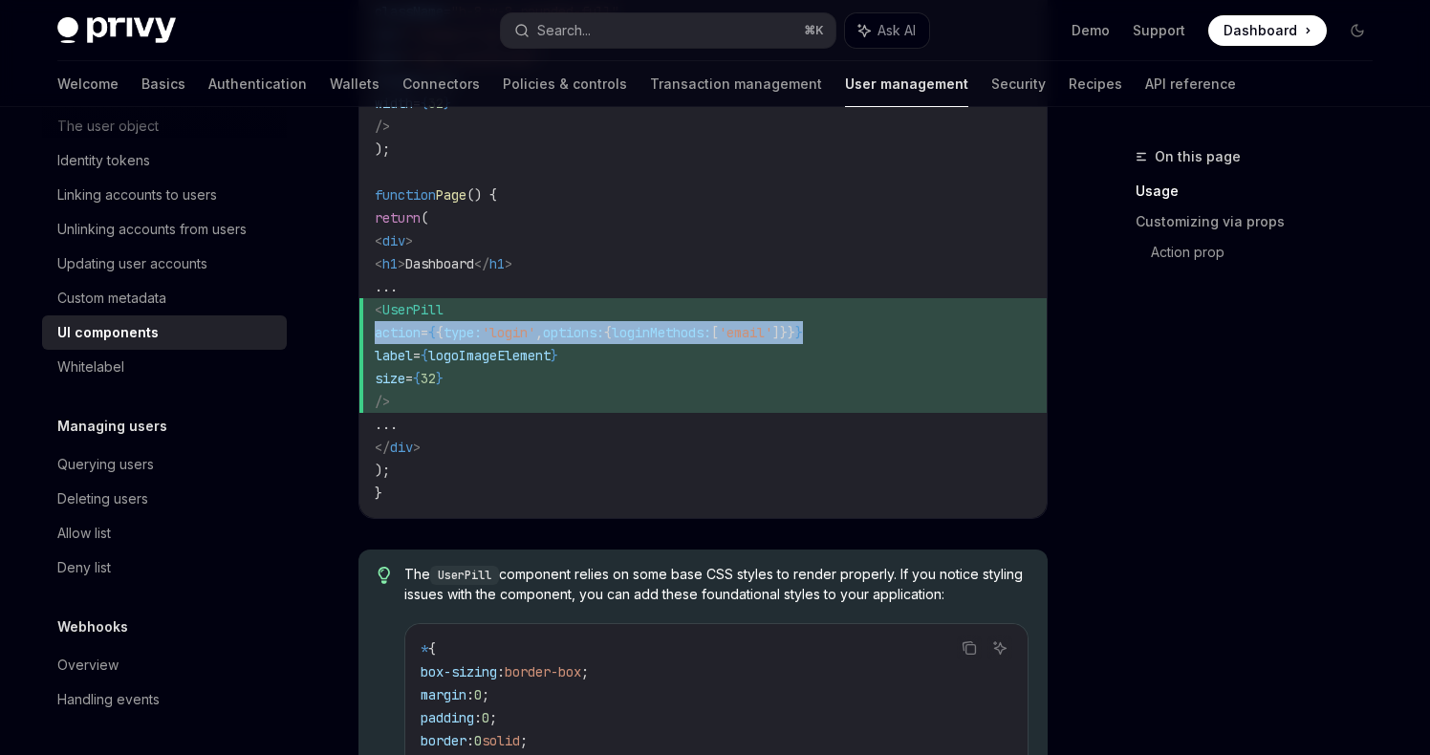
click at [535, 330] on span "'login'" at bounding box center [509, 332] width 54 height 17
copy code "action = { { type: 'login' , options: { loginMethods: [ 'email' ]}} }"
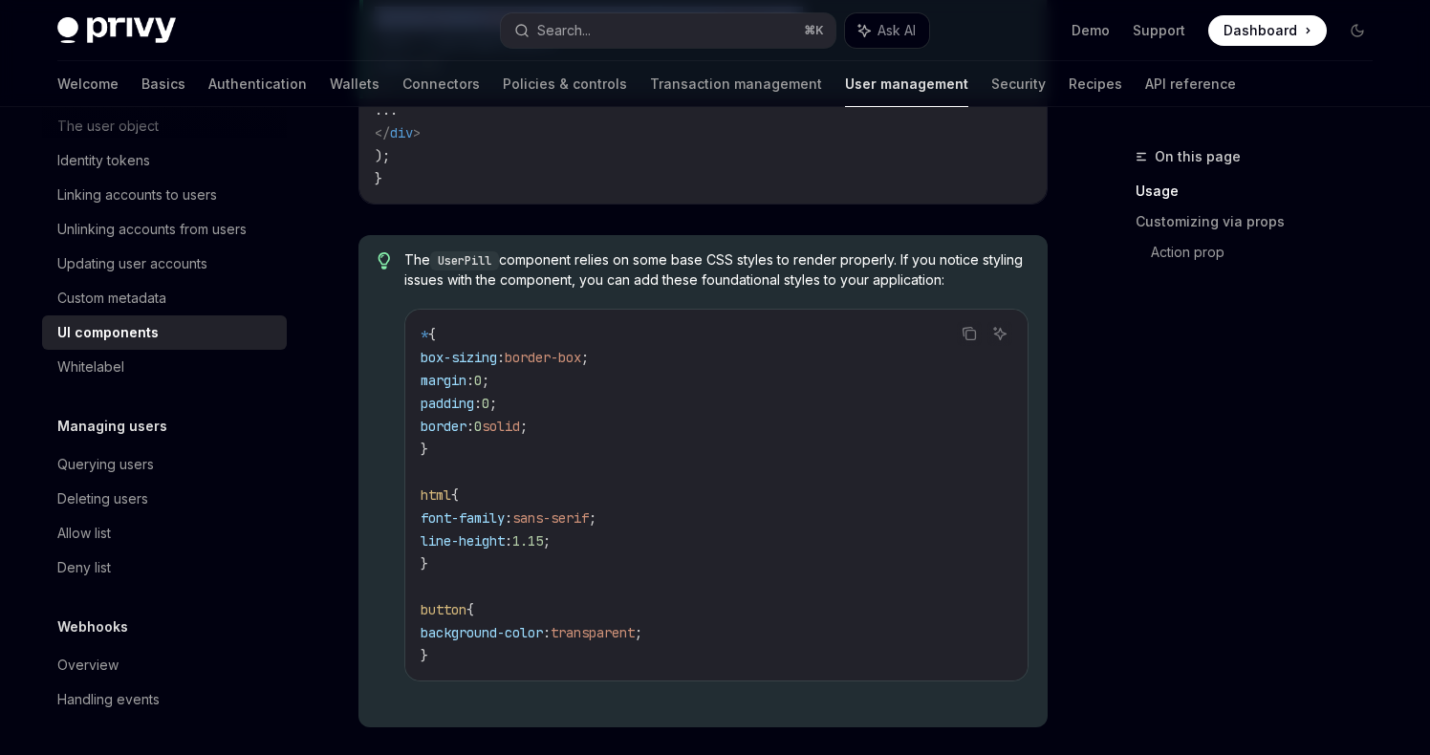
scroll to position [2000, 0]
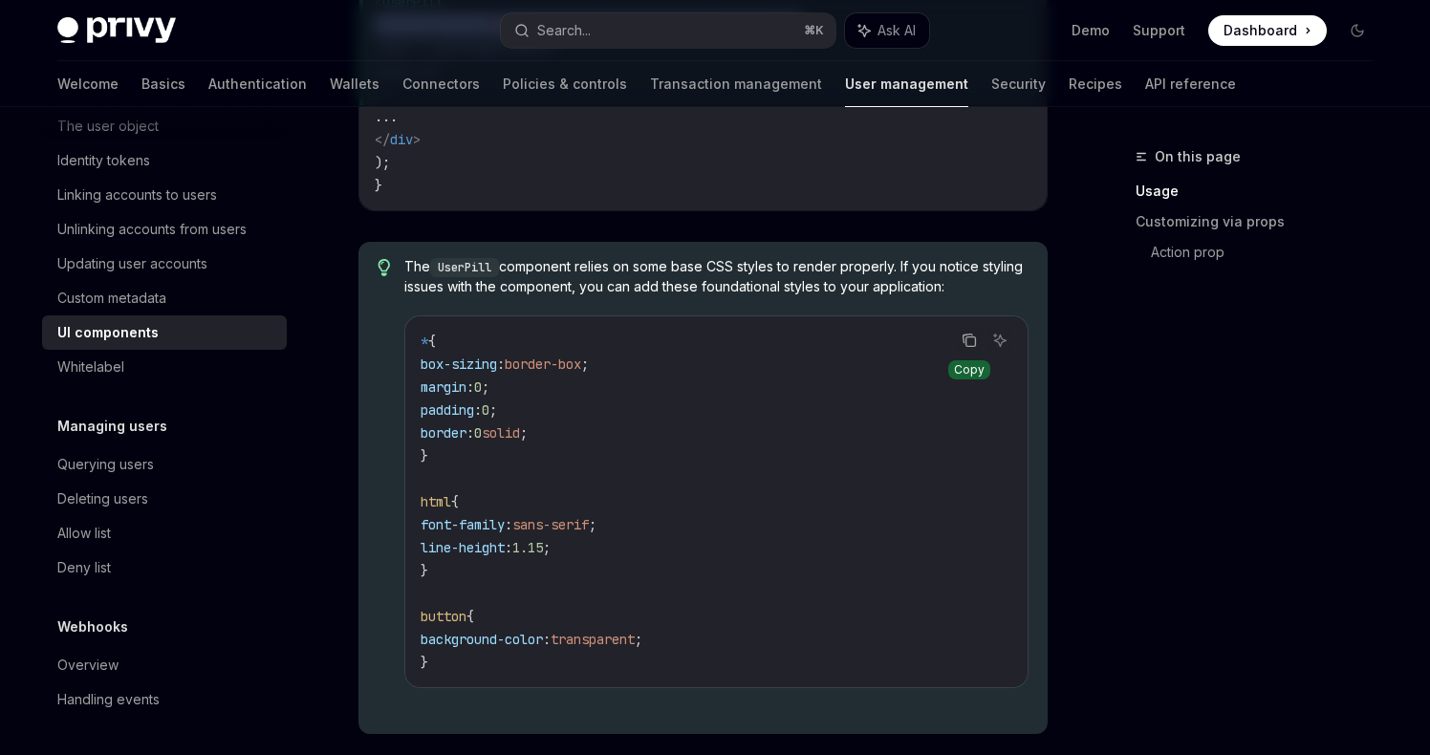
click at [972, 338] on icon "Copy the contents from the code block" at bounding box center [969, 340] width 15 height 15
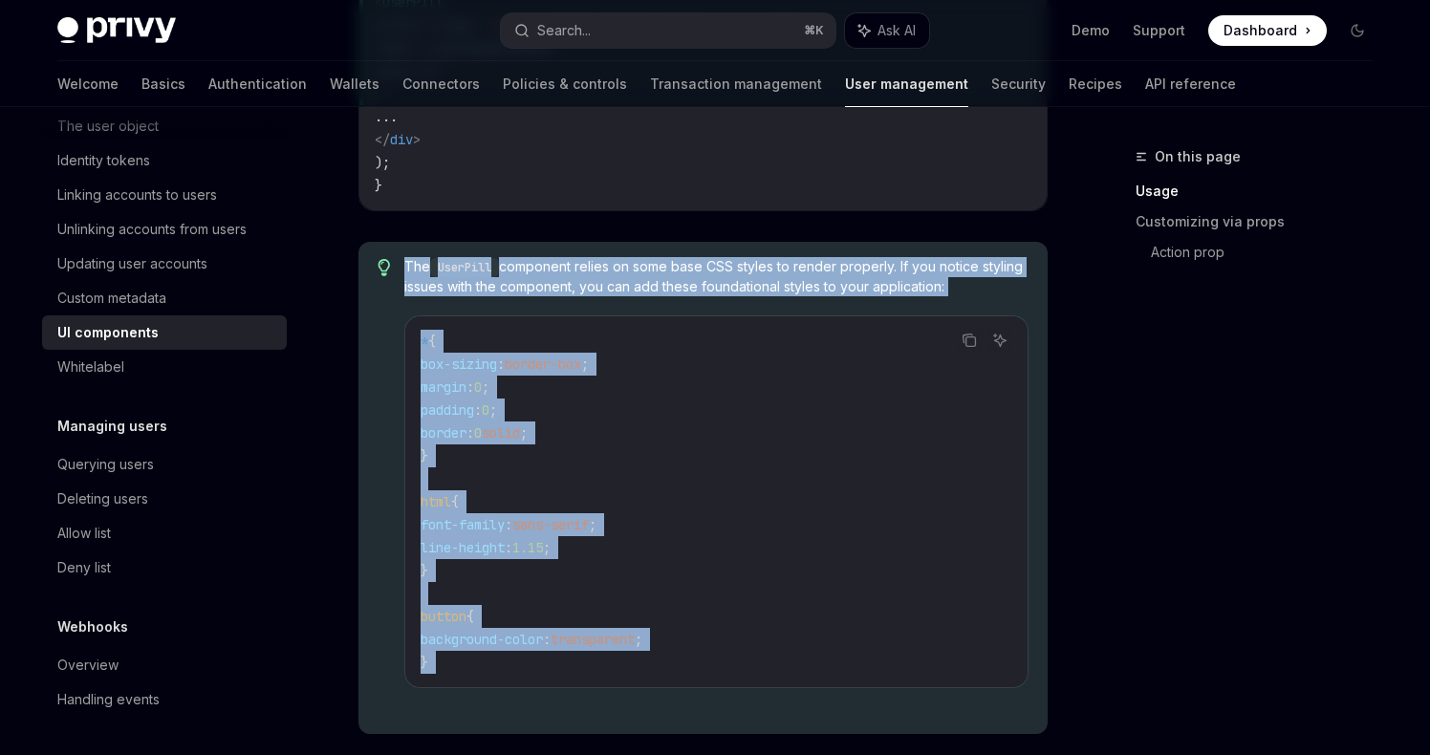
drag, startPoint x: 400, startPoint y: 263, endPoint x: 877, endPoint y: 741, distance: 675.4
click at [877, 741] on div "Privy provides a UserPill component to easily embed in your application. Users …" at bounding box center [703, 143] width 689 height 3666
copy div "The UserPill component relies on some base CSS styles to render properly. If yo…"
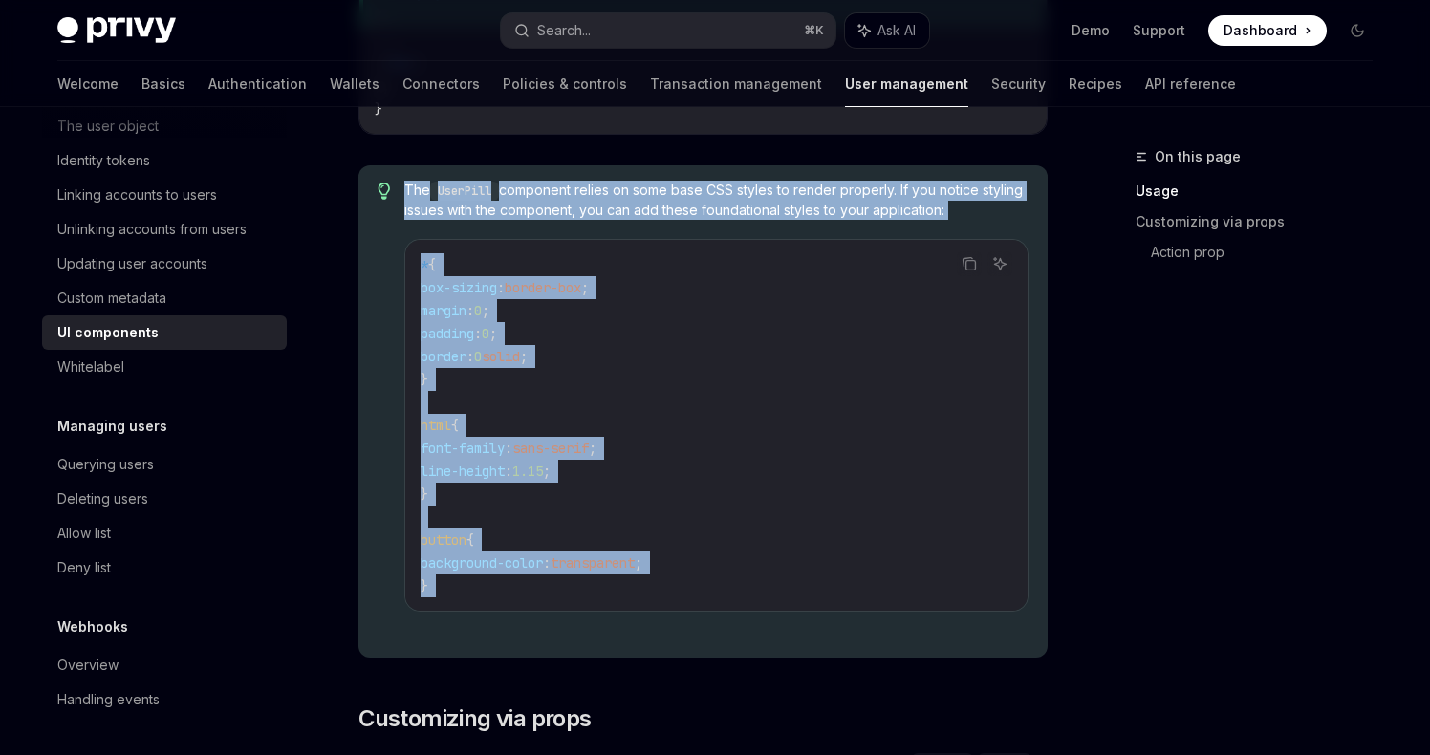
scroll to position [1680, 0]
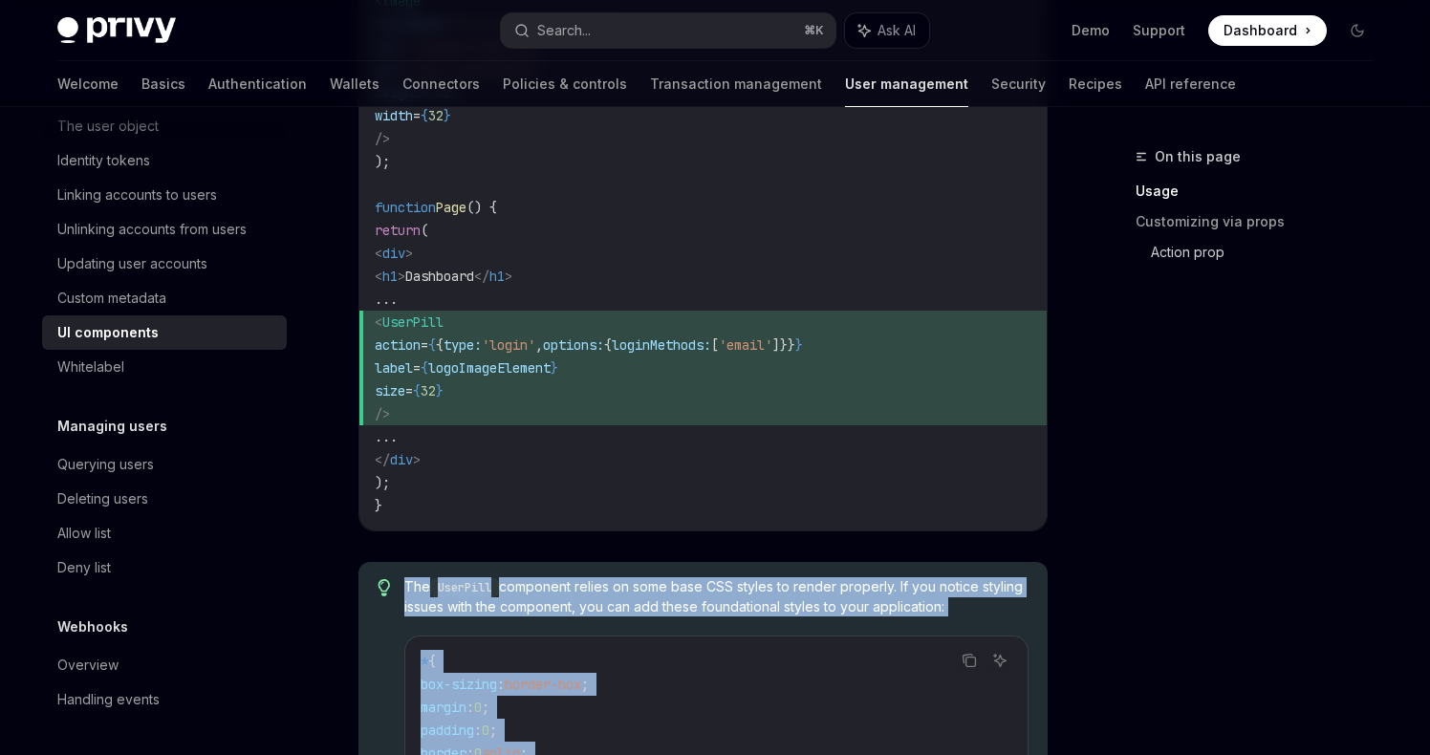
click at [1181, 258] on link "Action prop" at bounding box center [1269, 252] width 237 height 31
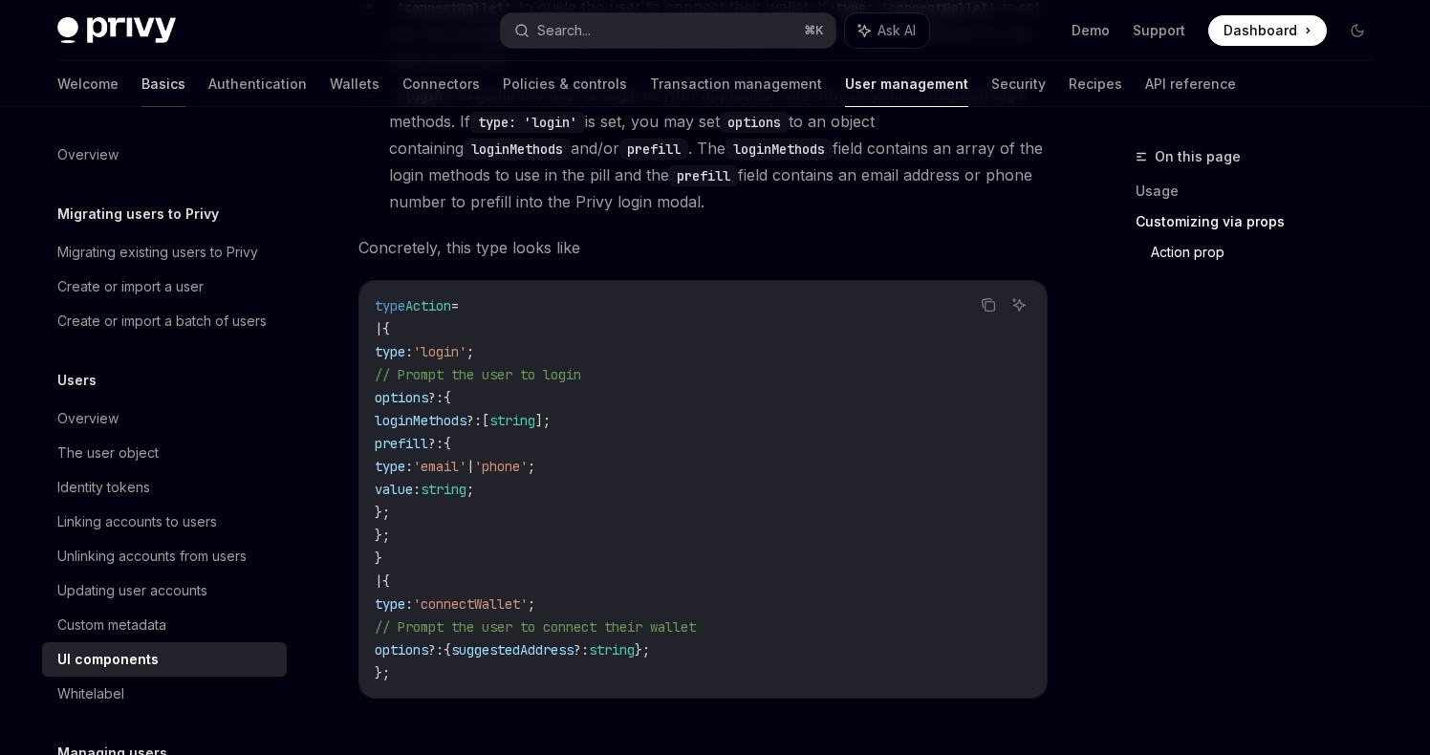
click at [141, 87] on link "Basics" at bounding box center [163, 84] width 44 height 46
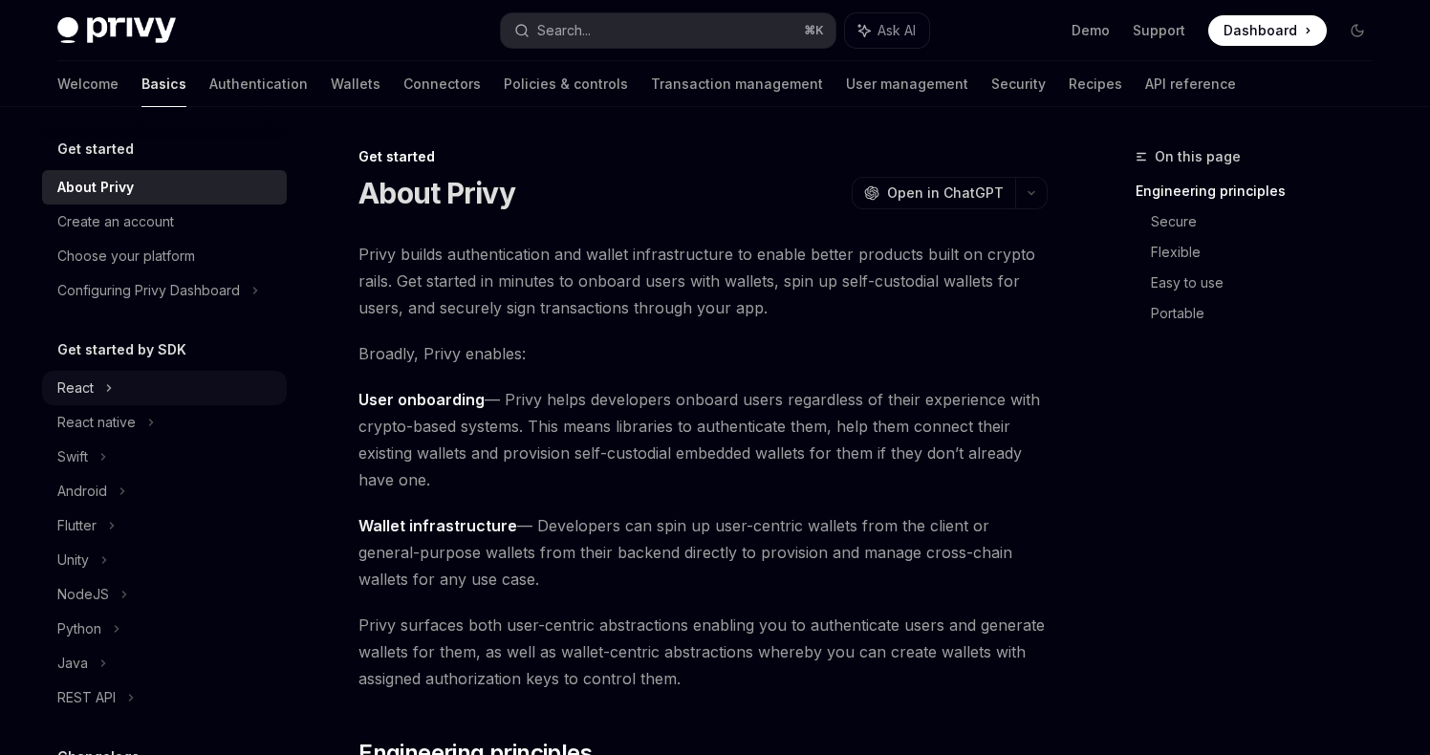
click at [84, 394] on div "React" at bounding box center [75, 388] width 36 height 23
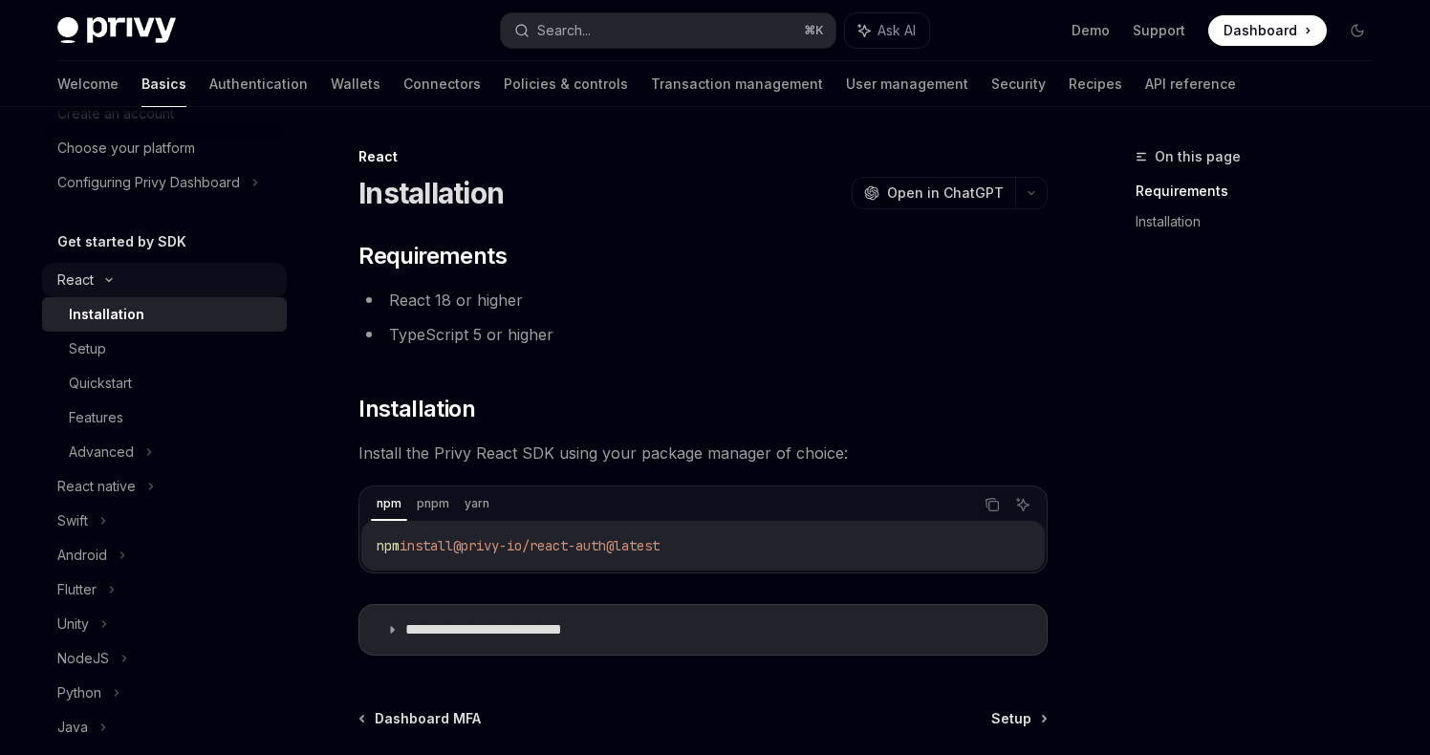
scroll to position [165, 0]
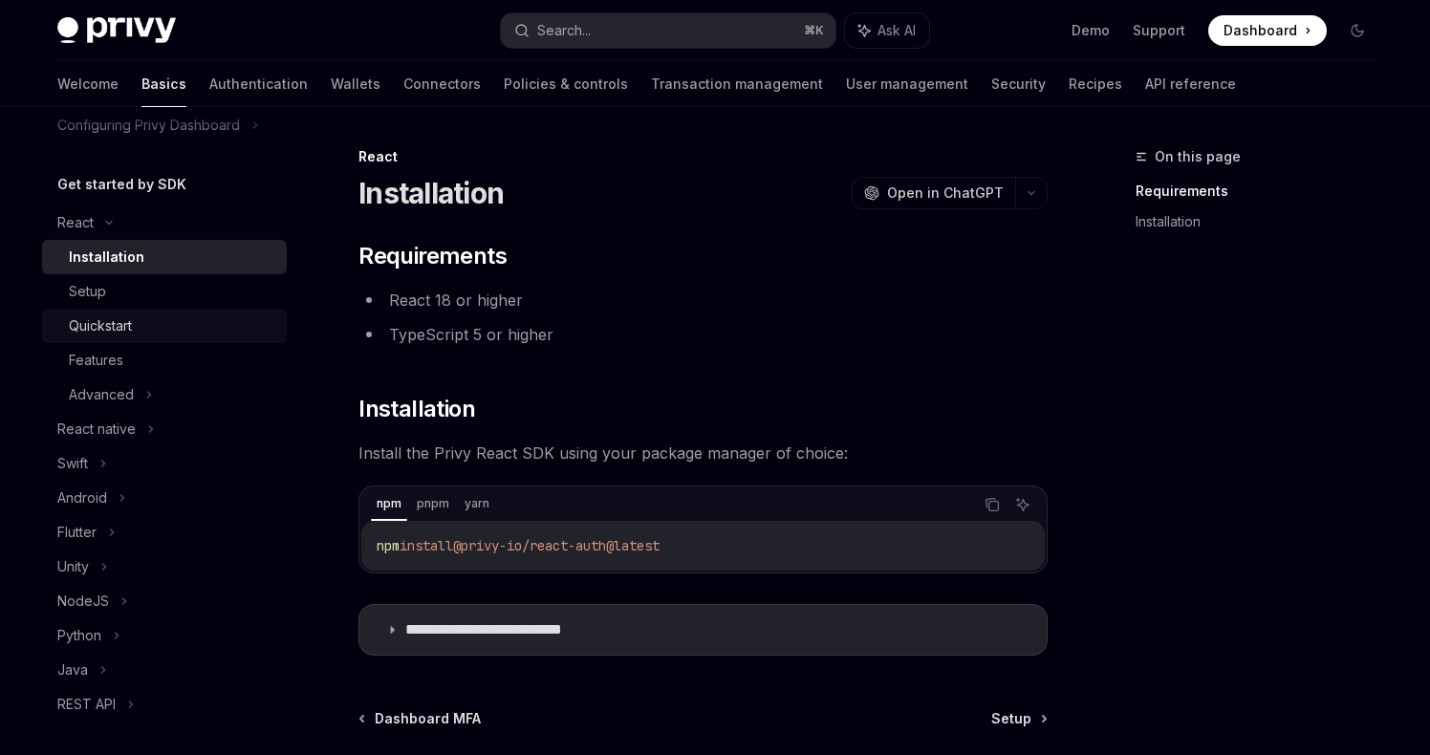
click at [110, 328] on div "Quickstart" at bounding box center [100, 326] width 63 height 23
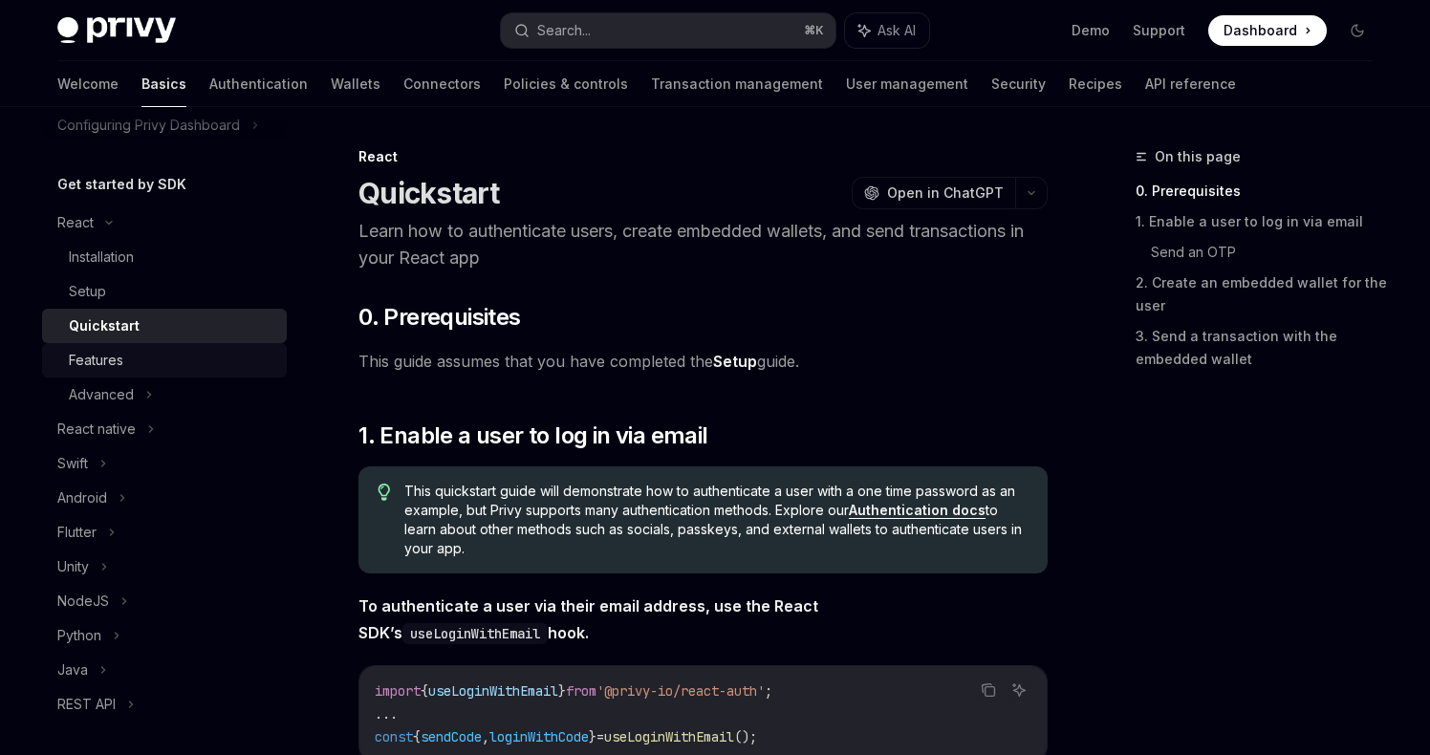
click at [106, 355] on div "Features" at bounding box center [96, 360] width 54 height 23
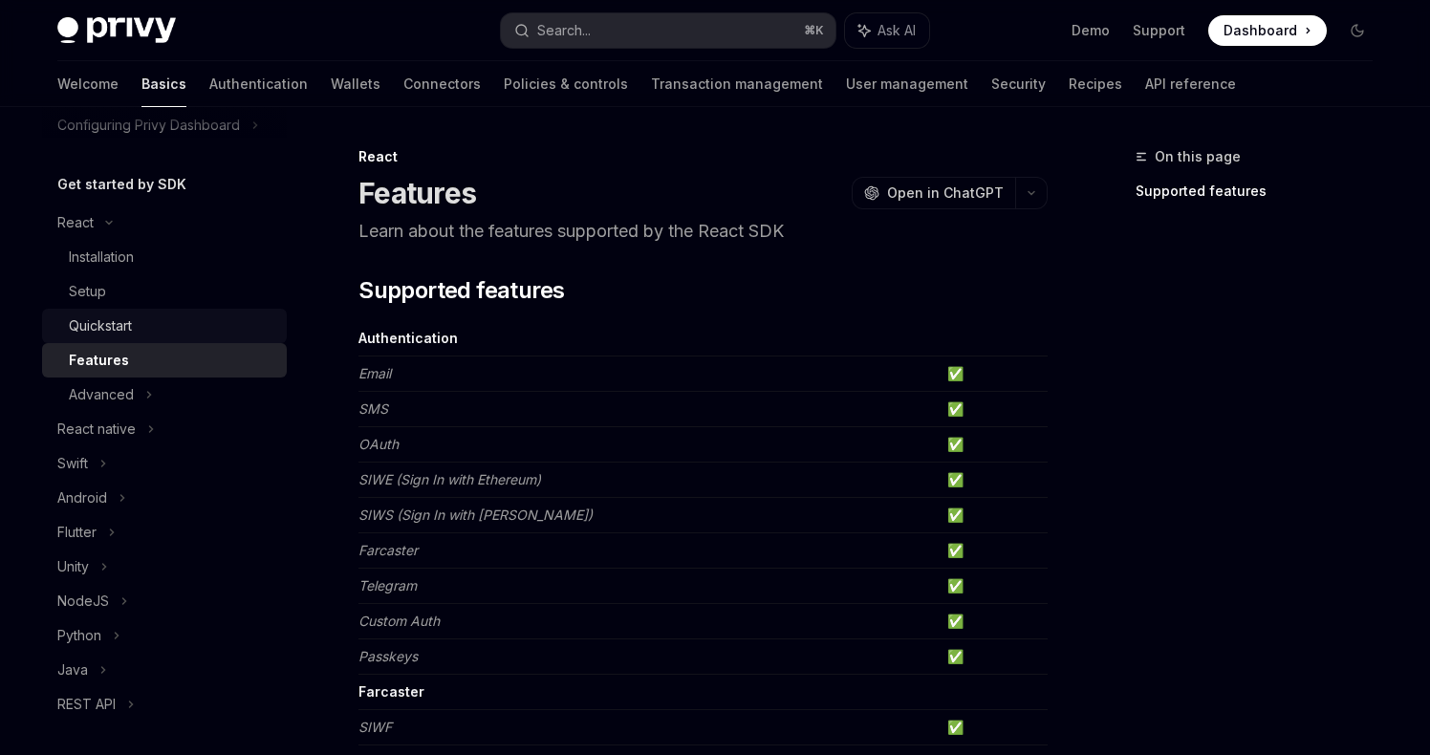
click at [108, 333] on div "Quickstart" at bounding box center [100, 326] width 63 height 23
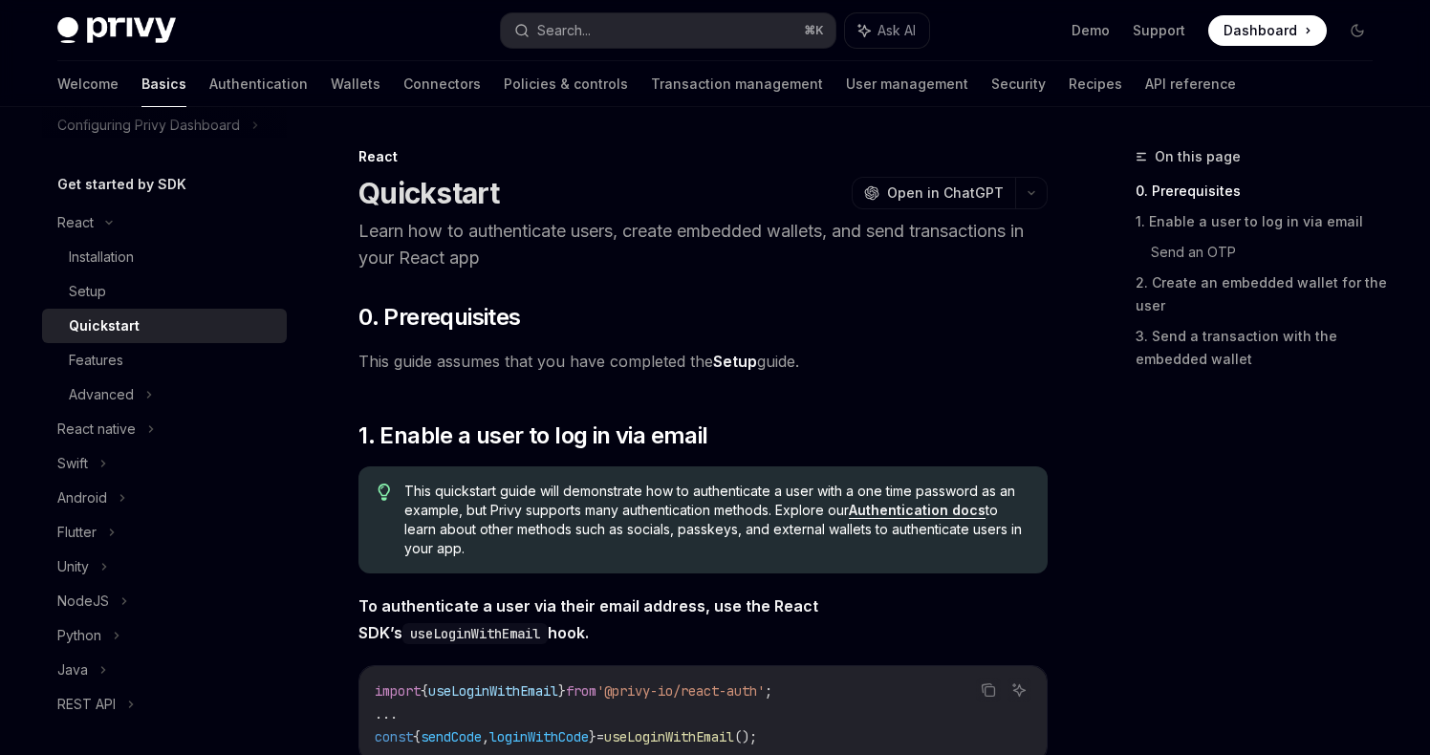
scroll to position [279, 0]
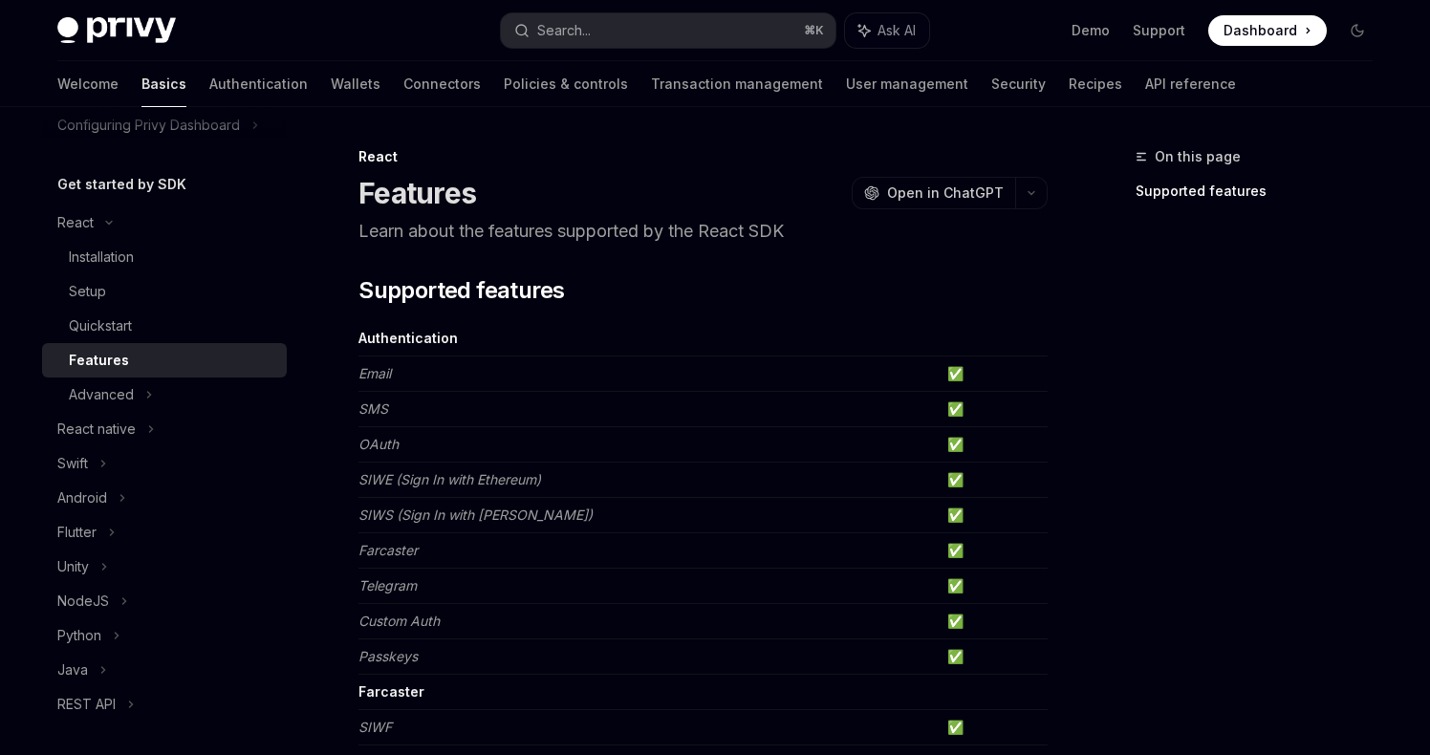
scroll to position [1, 0]
click at [149, 386] on icon at bounding box center [149, 394] width 8 height 23
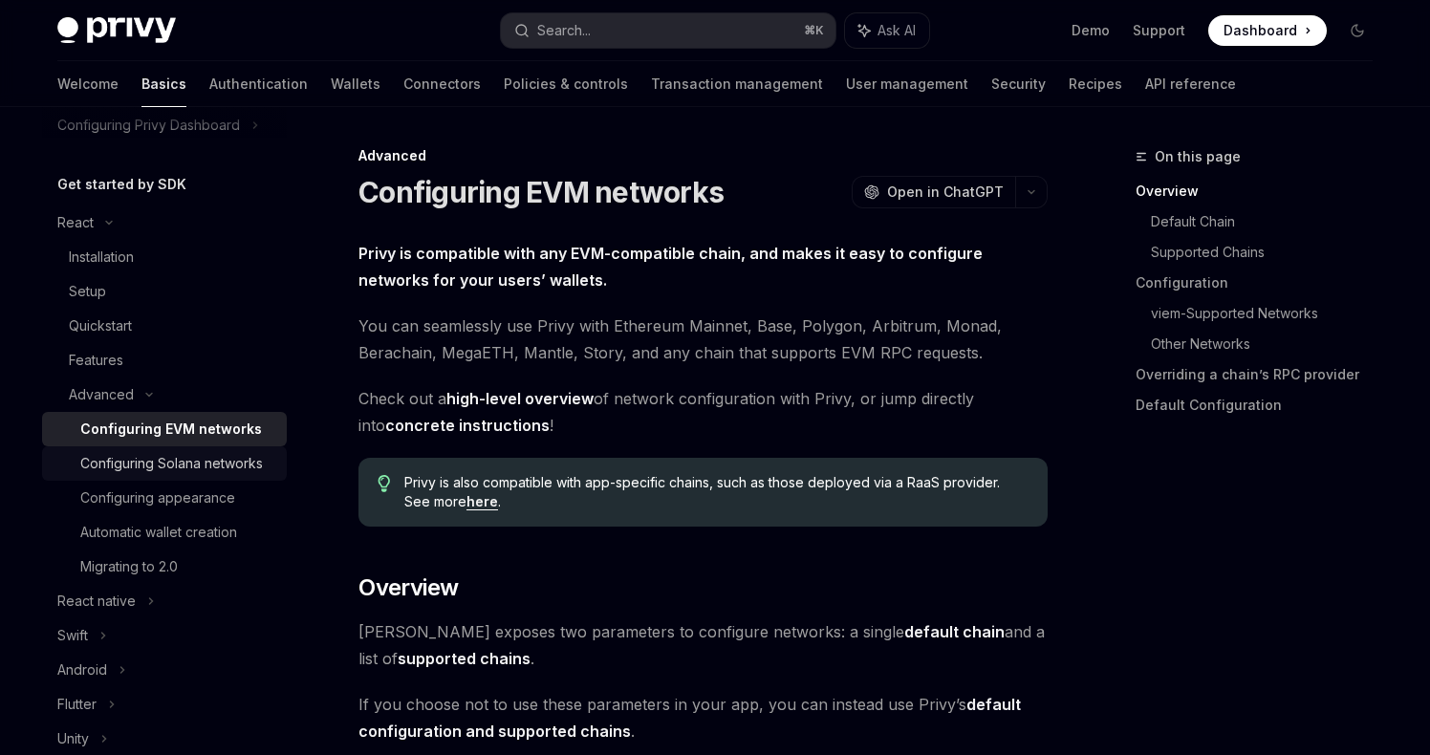
click at [198, 462] on div "Configuring Solana networks" at bounding box center [171, 463] width 183 height 23
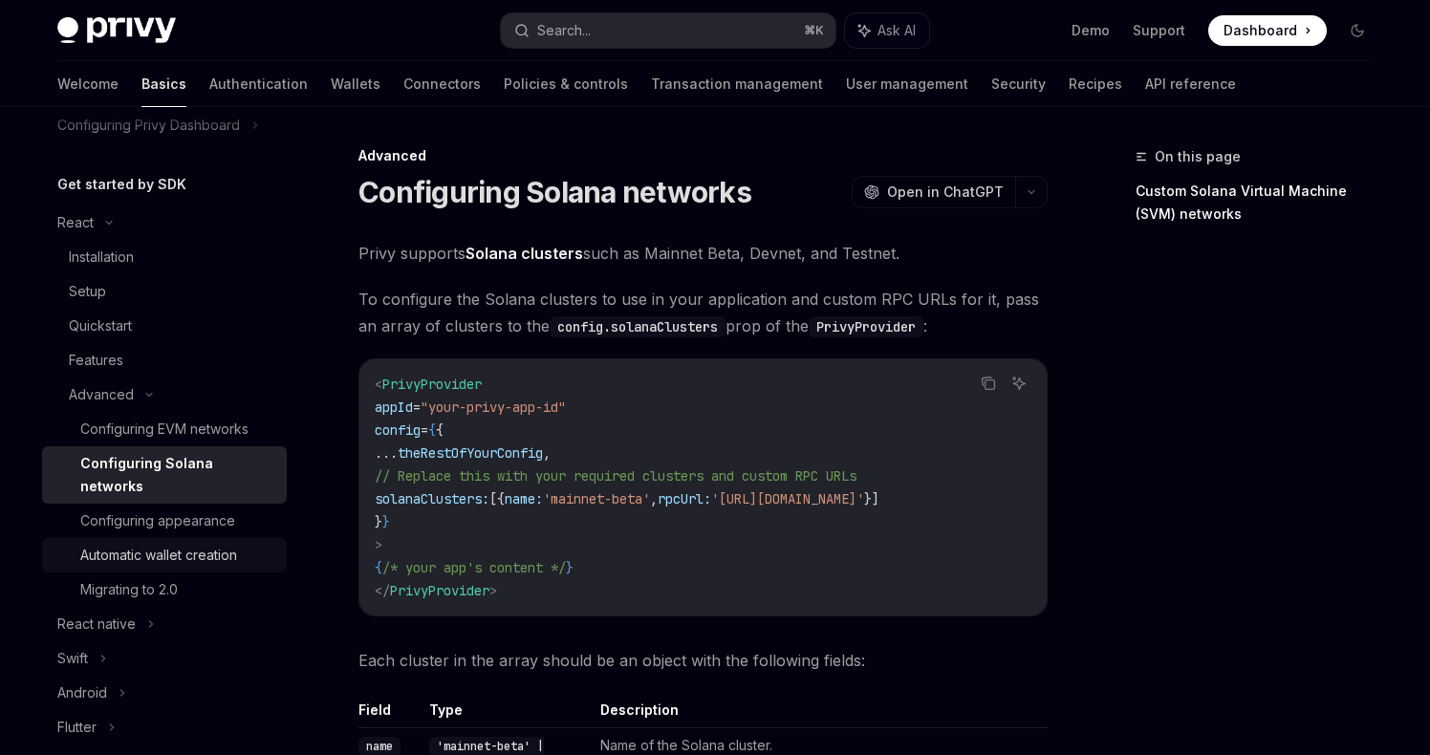
click at [155, 544] on div "Automatic wallet creation" at bounding box center [158, 555] width 157 height 23
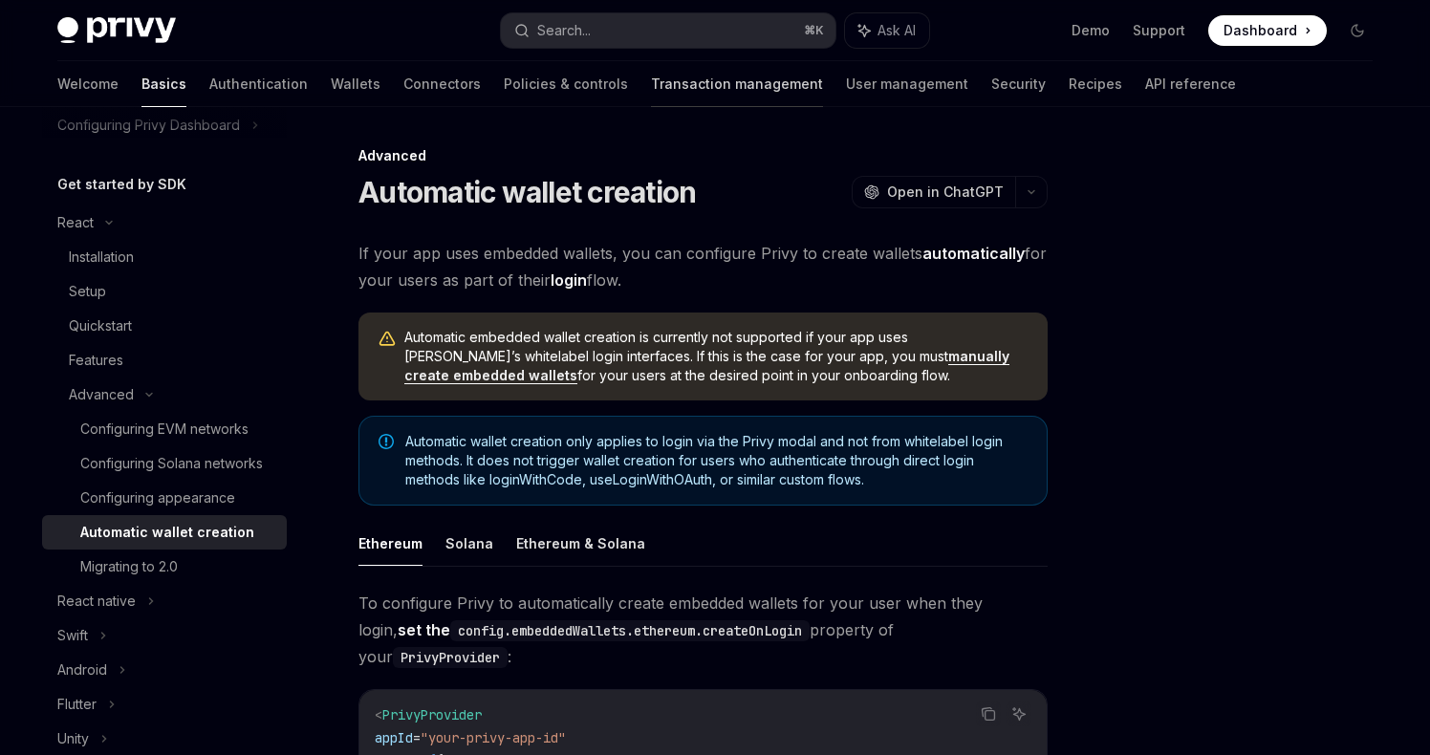
click at [651, 81] on link "Transaction management" at bounding box center [737, 84] width 172 height 46
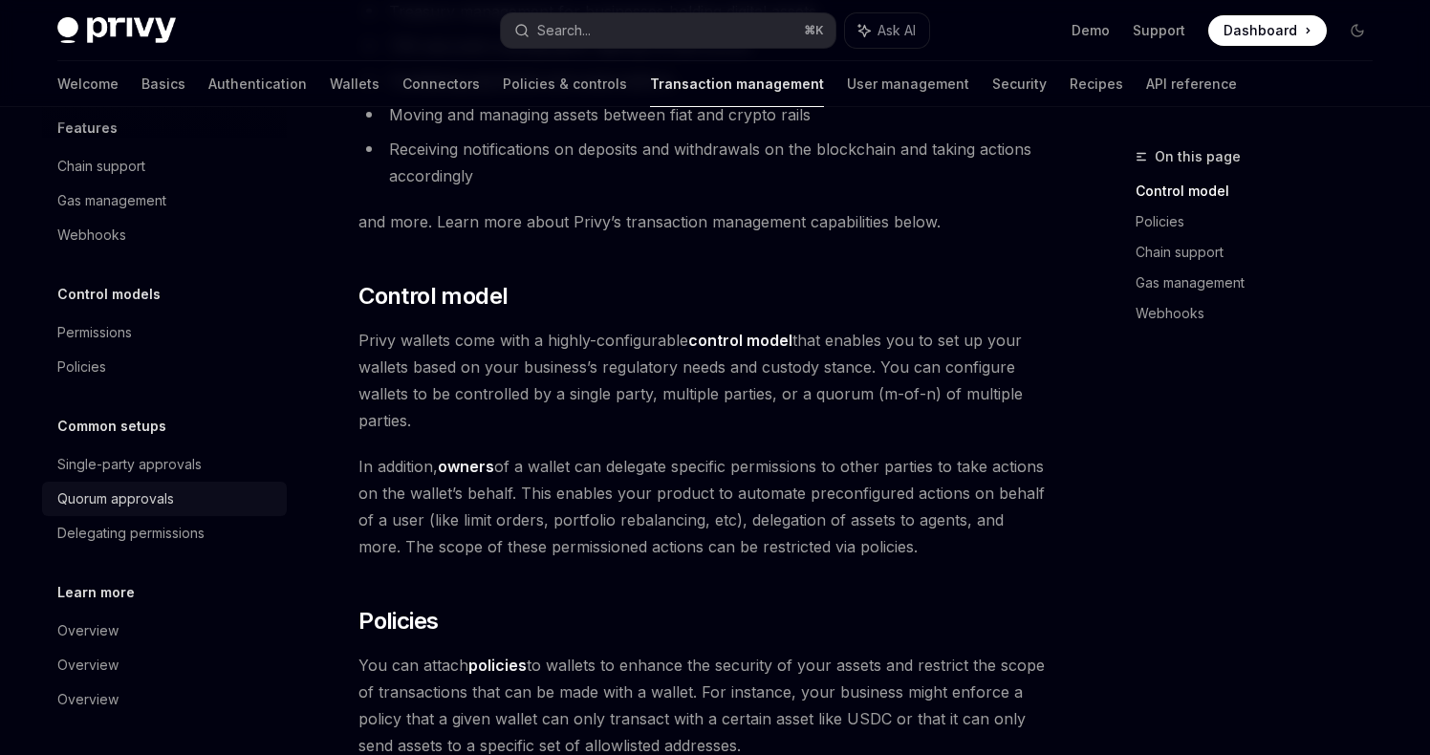
scroll to position [277, 0]
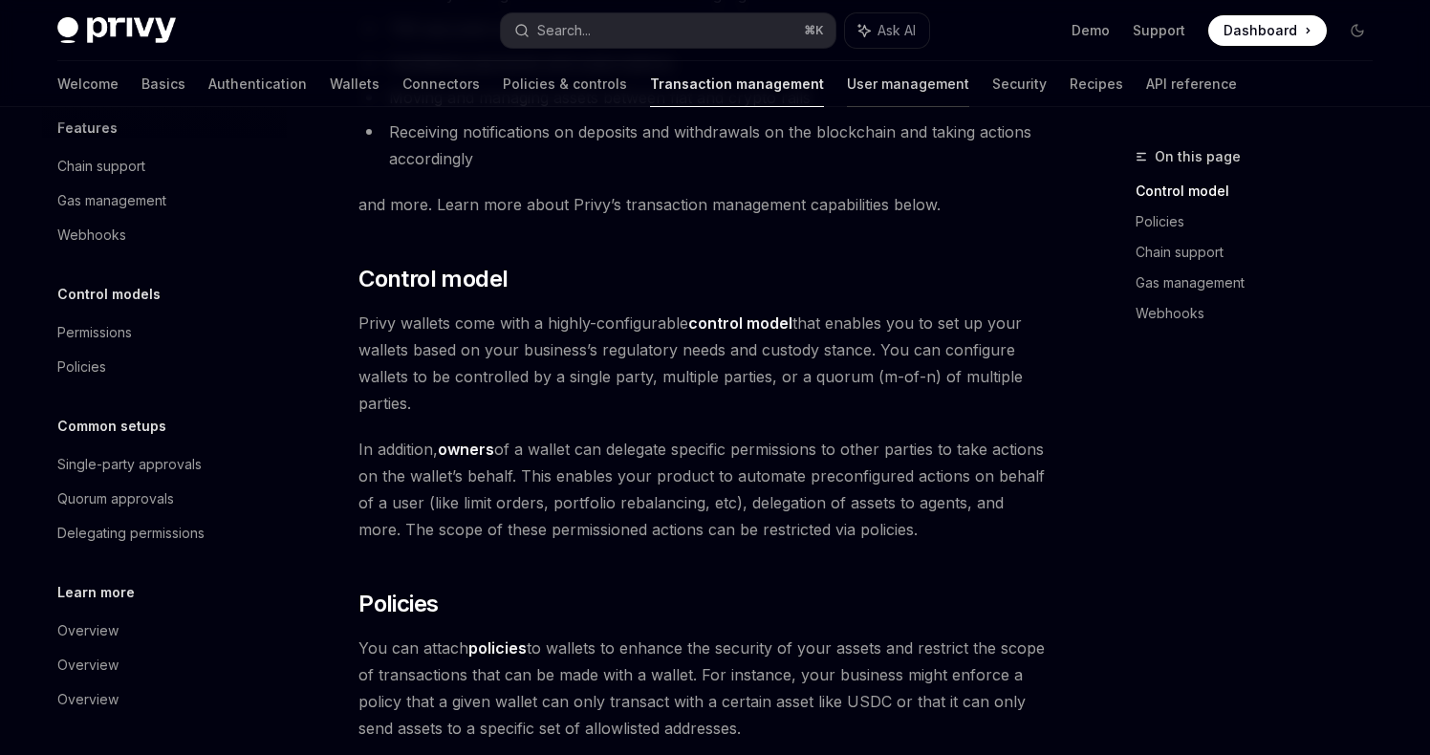
click at [847, 81] on link "User management" at bounding box center [908, 84] width 122 height 46
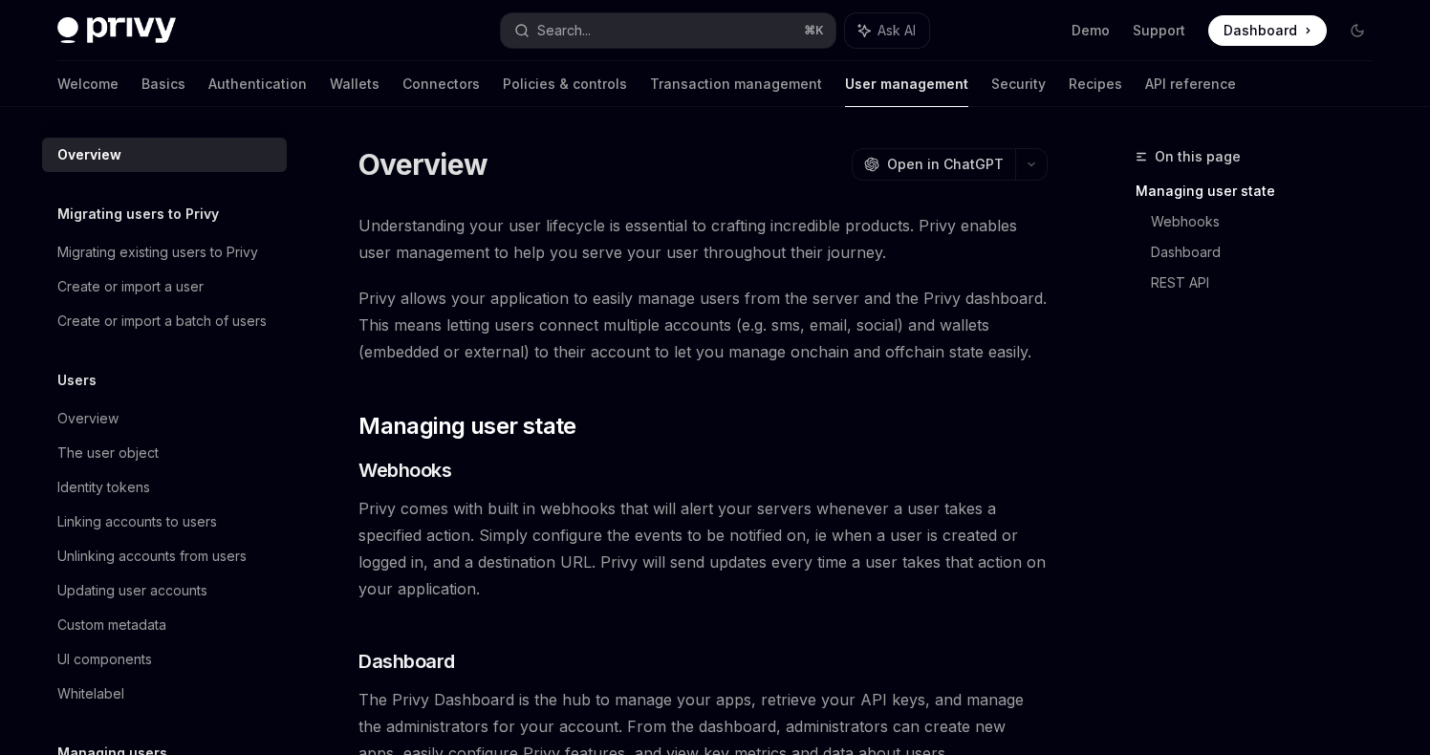
click at [938, 76] on div "Welcome Basics Authentication Wallets Connectors Policies & controls Transactio…" at bounding box center [646, 84] width 1179 height 46
click at [845, 84] on link "User management" at bounding box center [906, 84] width 123 height 46
click at [87, 417] on div "Overview" at bounding box center [87, 418] width 61 height 23
type textarea "*"
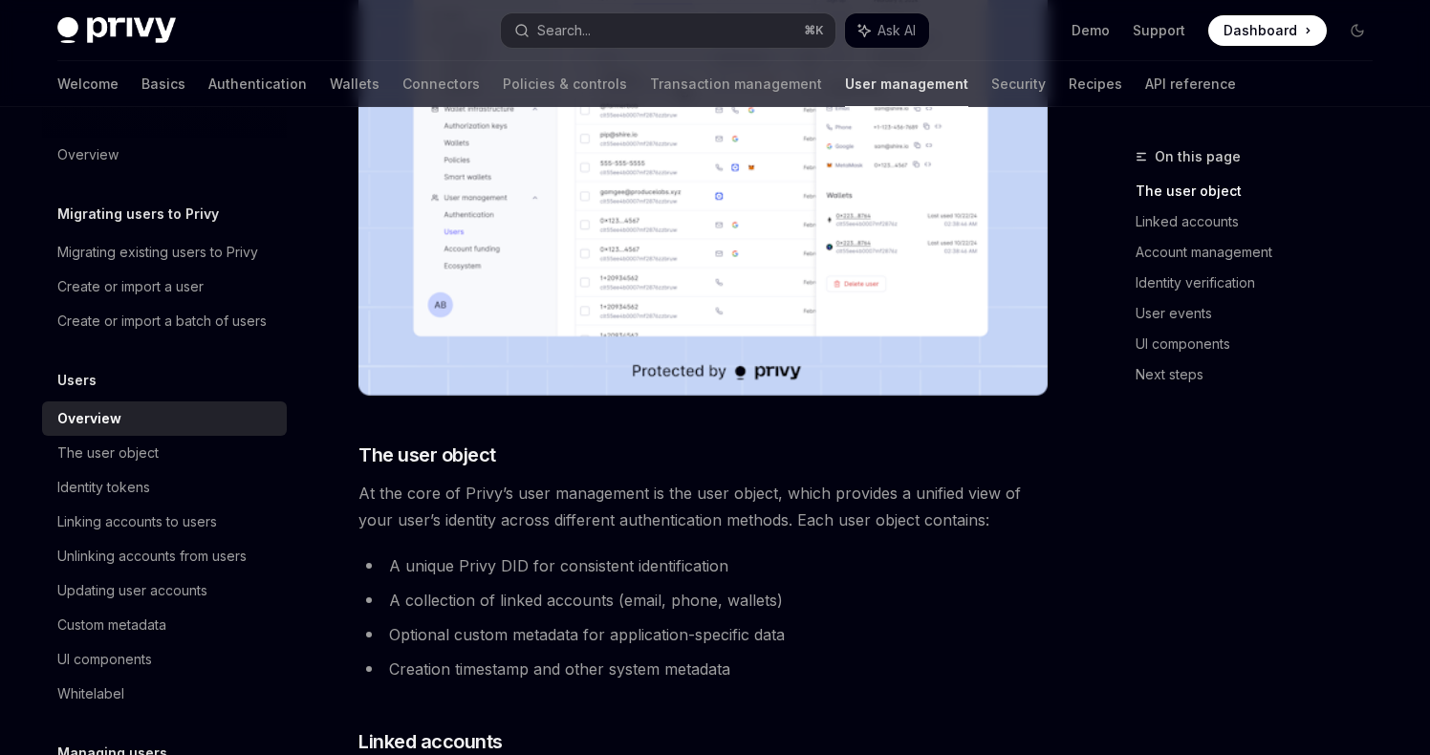
scroll to position [464, 0]
